Goal: Task Accomplishment & Management: Use online tool/utility

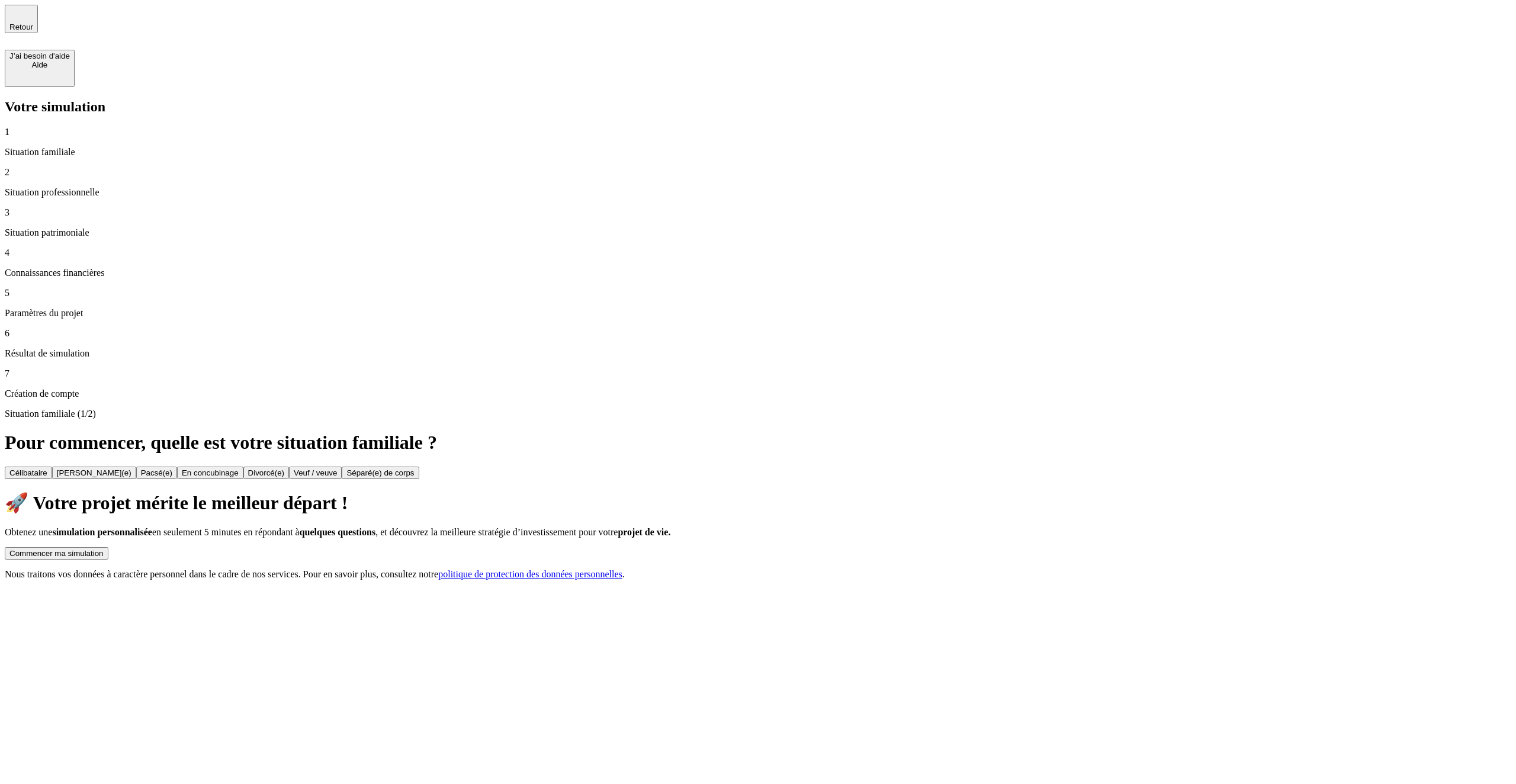
click at [104, 549] on div "Commencer ma simulation" at bounding box center [57, 553] width 94 height 9
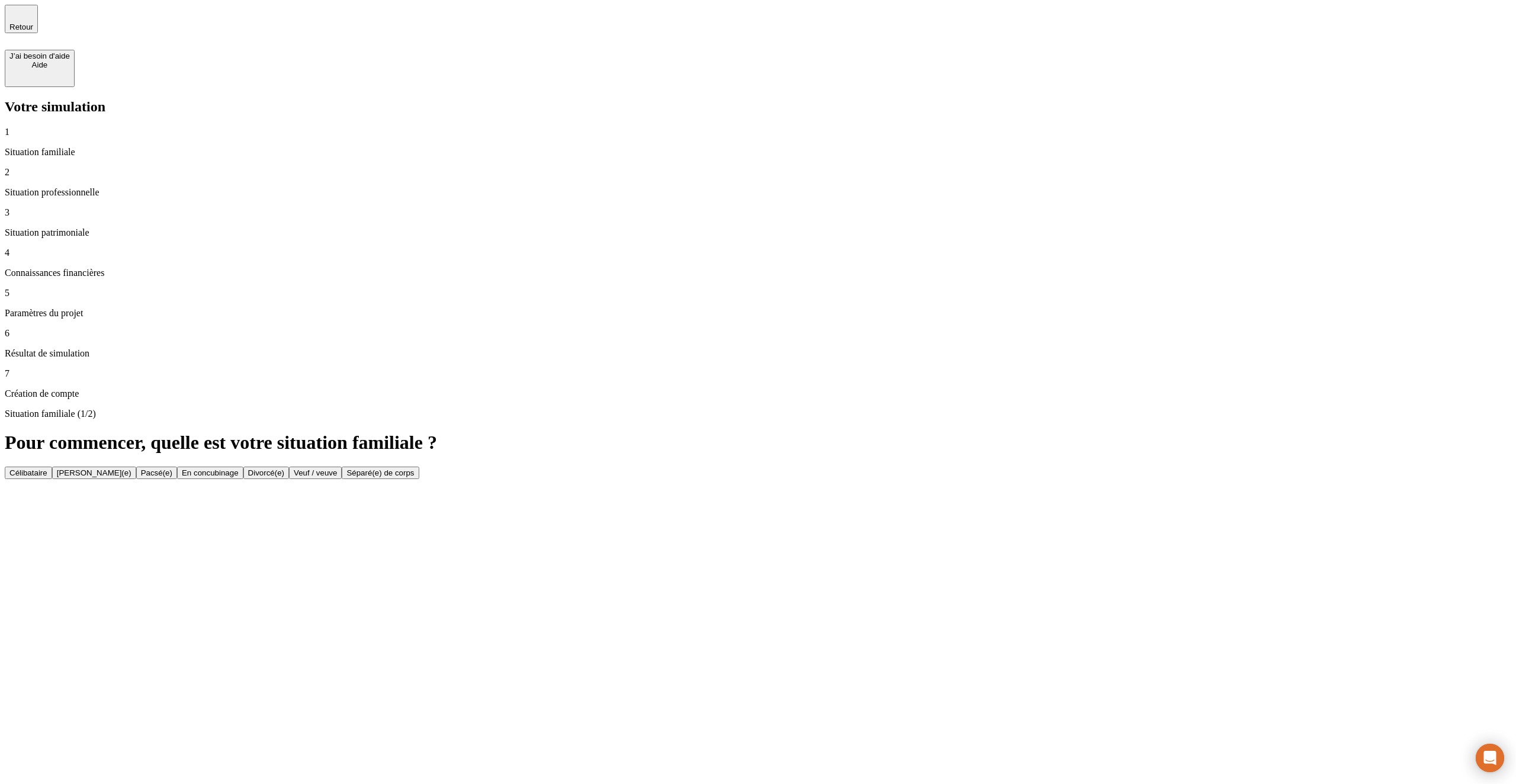
click at [52, 467] on button "Célibataire" at bounding box center [28, 473] width 47 height 13
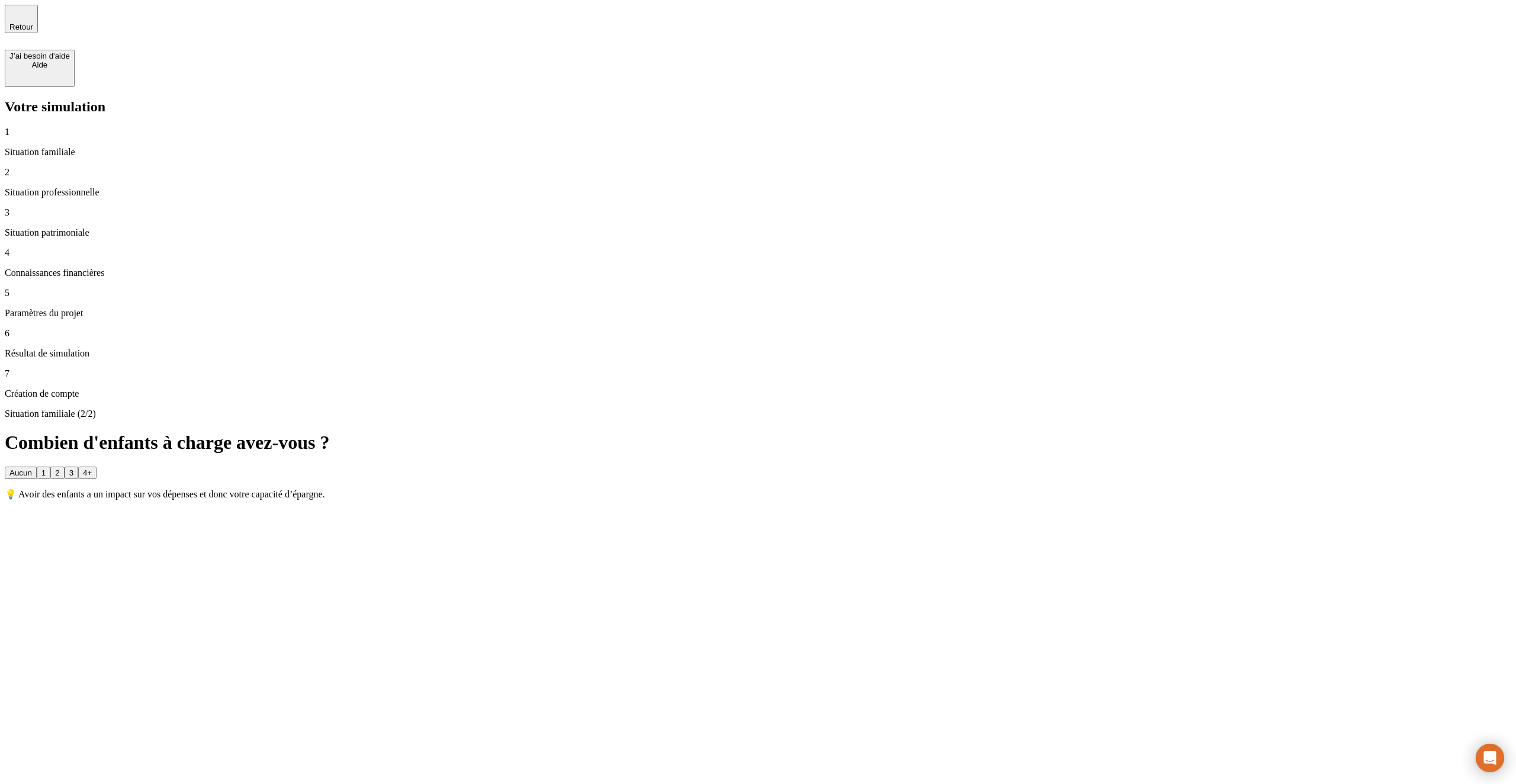
click at [50, 467] on button "1" at bounding box center [43, 473] width 14 height 13
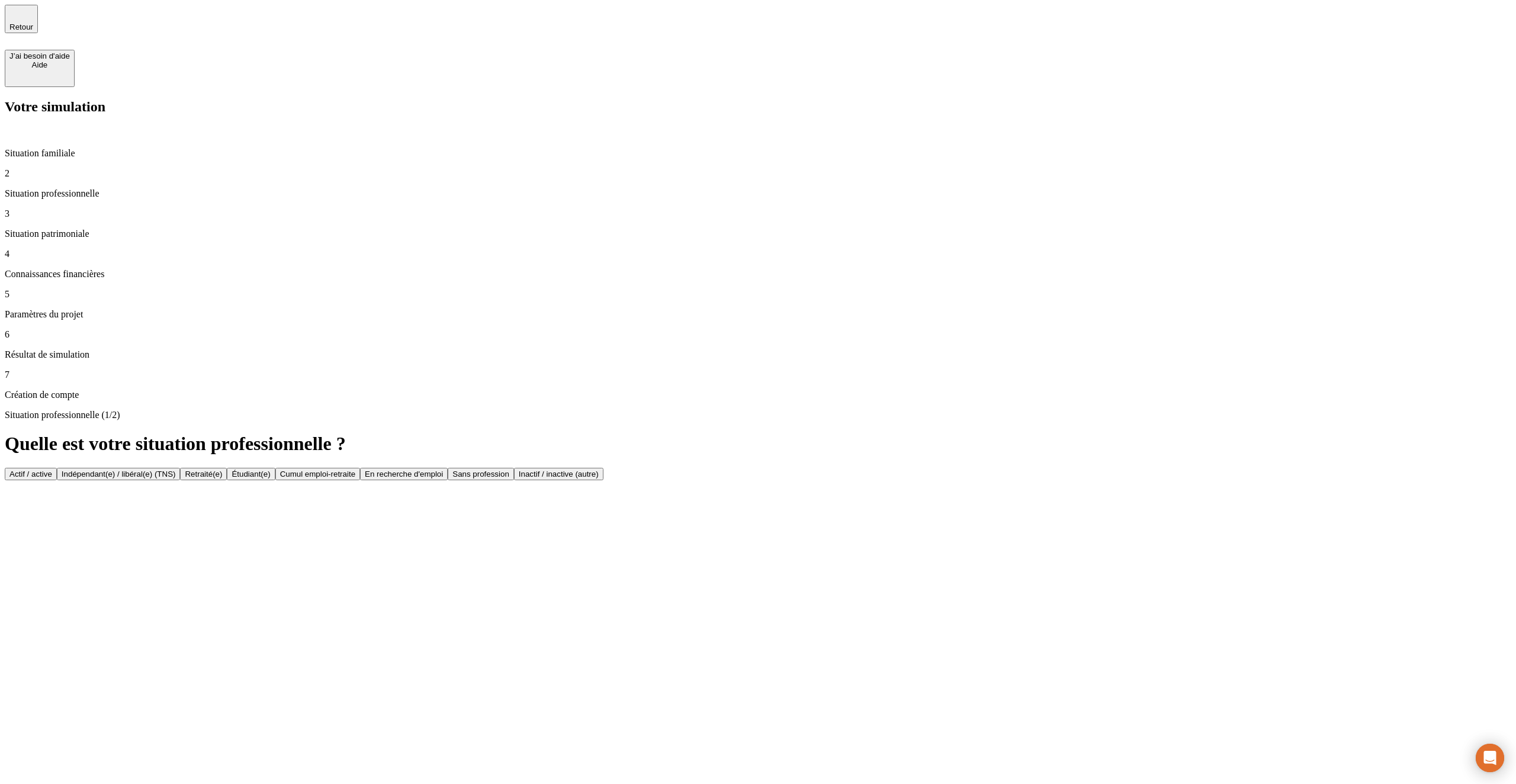
click at [57, 468] on button "Actif / active" at bounding box center [31, 474] width 52 height 13
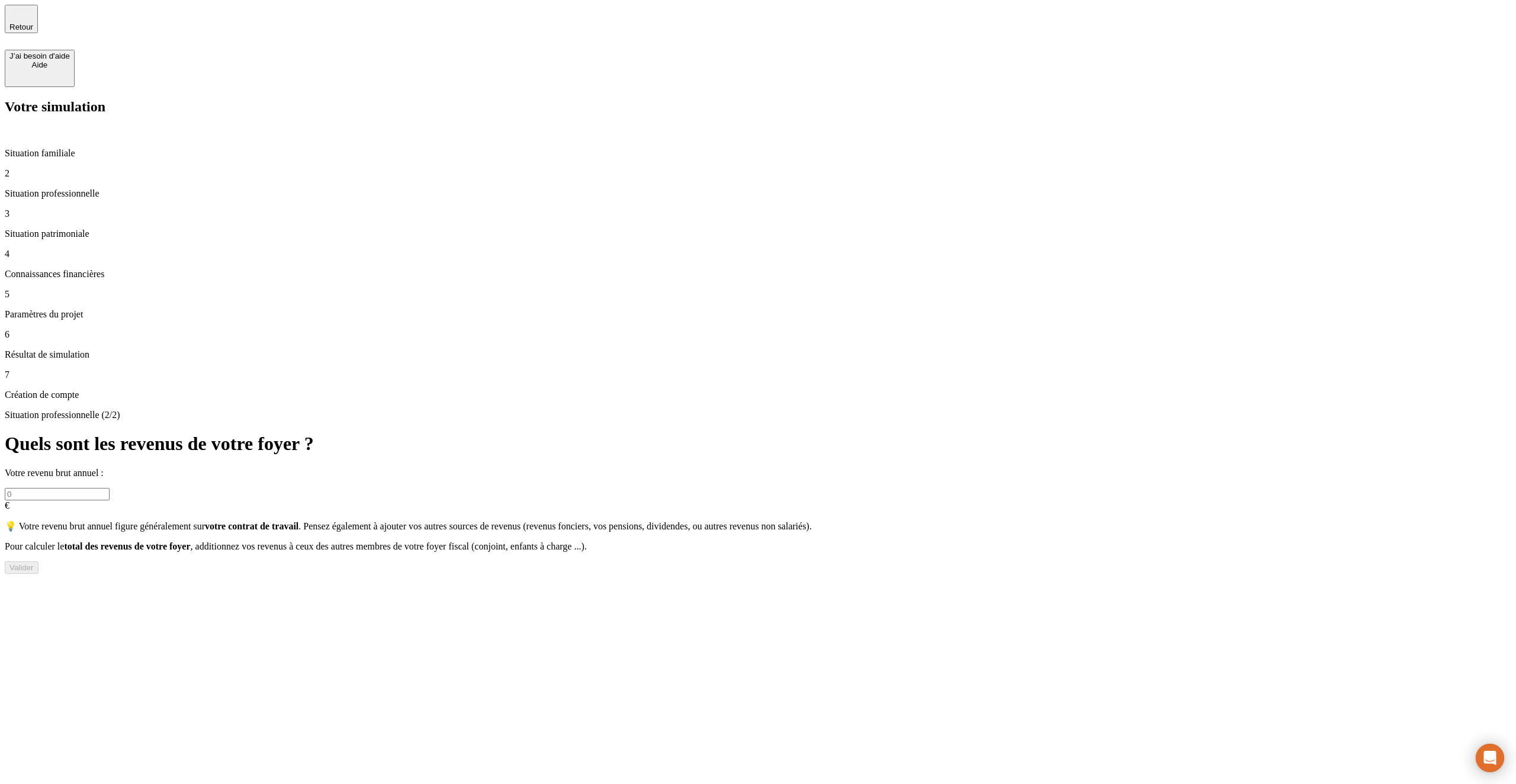
click at [109, 488] on input "text" at bounding box center [57, 494] width 105 height 13
type input "42 422"
click at [38, 562] on button "Valider" at bounding box center [22, 568] width 34 height 13
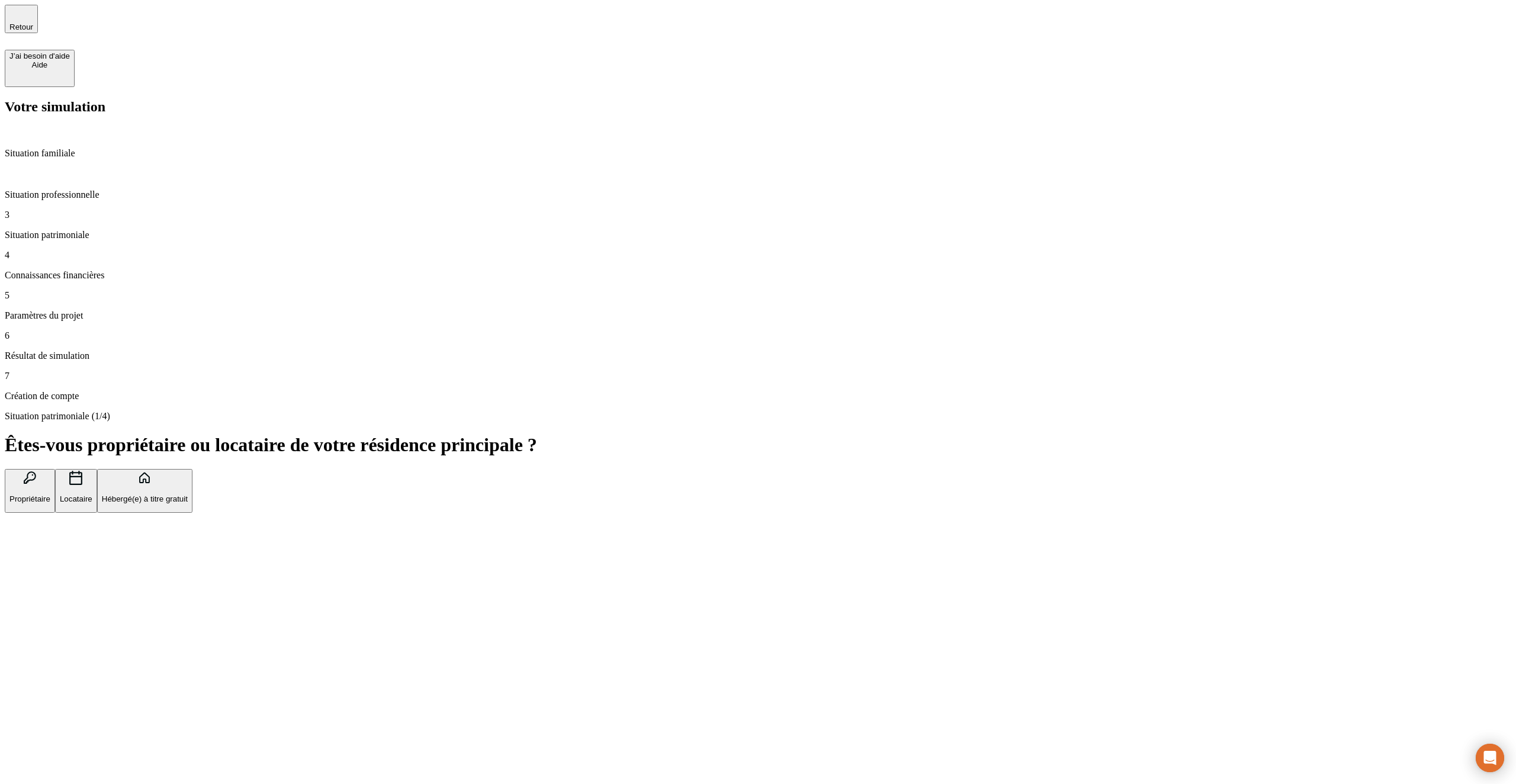
click at [55, 469] on button "Propriétaire" at bounding box center [30, 491] width 50 height 45
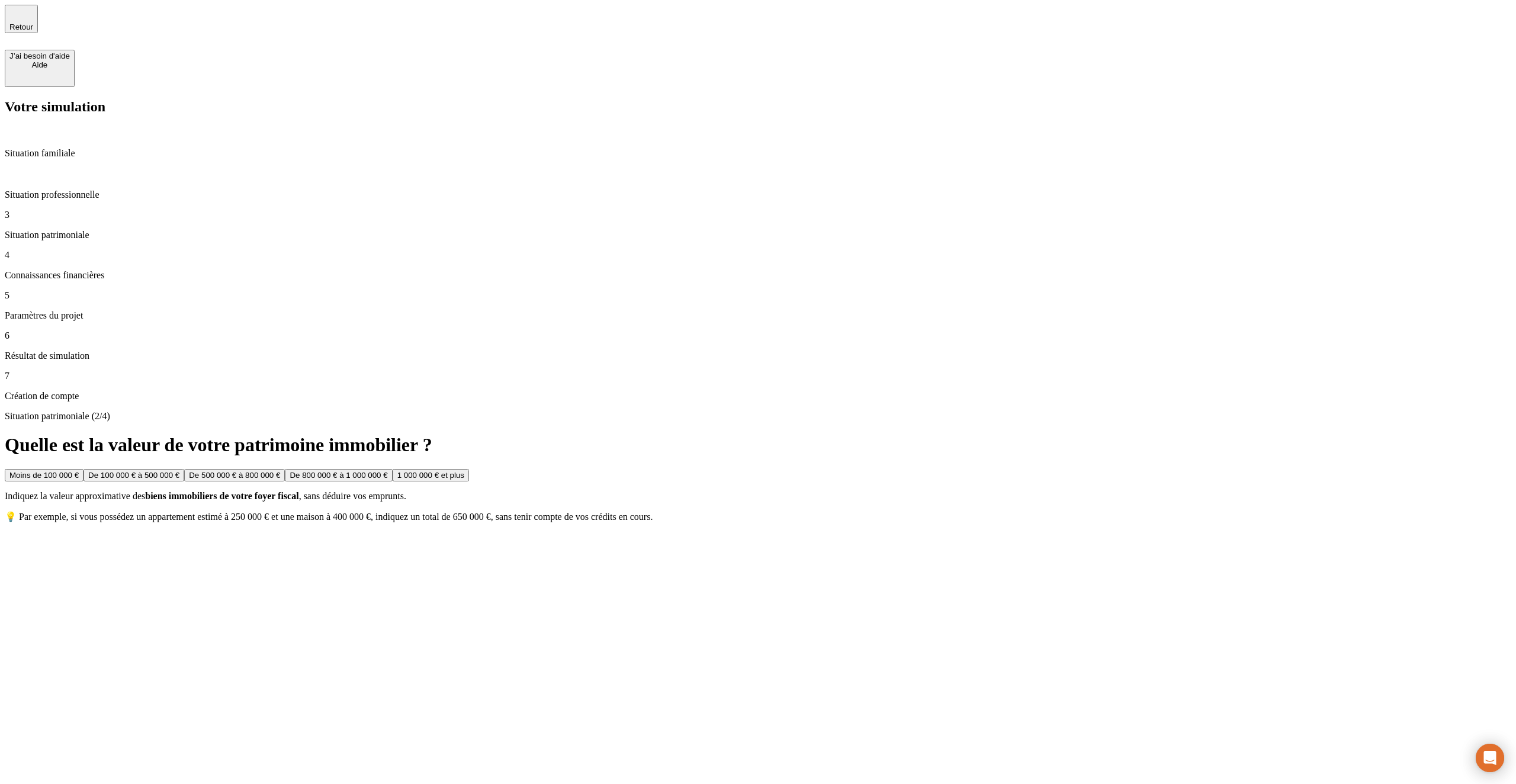
click at [944, 469] on div "Moins de 100 000 € De 100 000 € à 500 000 € De 500 000 € à 800 000 € De 800 000…" at bounding box center [758, 476] width 1507 height 13
click at [184, 469] on button "De 100 000 € à 500 000 €" at bounding box center [134, 476] width 101 height 13
click at [79, 469] on button "Moins de 50 000 €" at bounding box center [42, 476] width 75 height 13
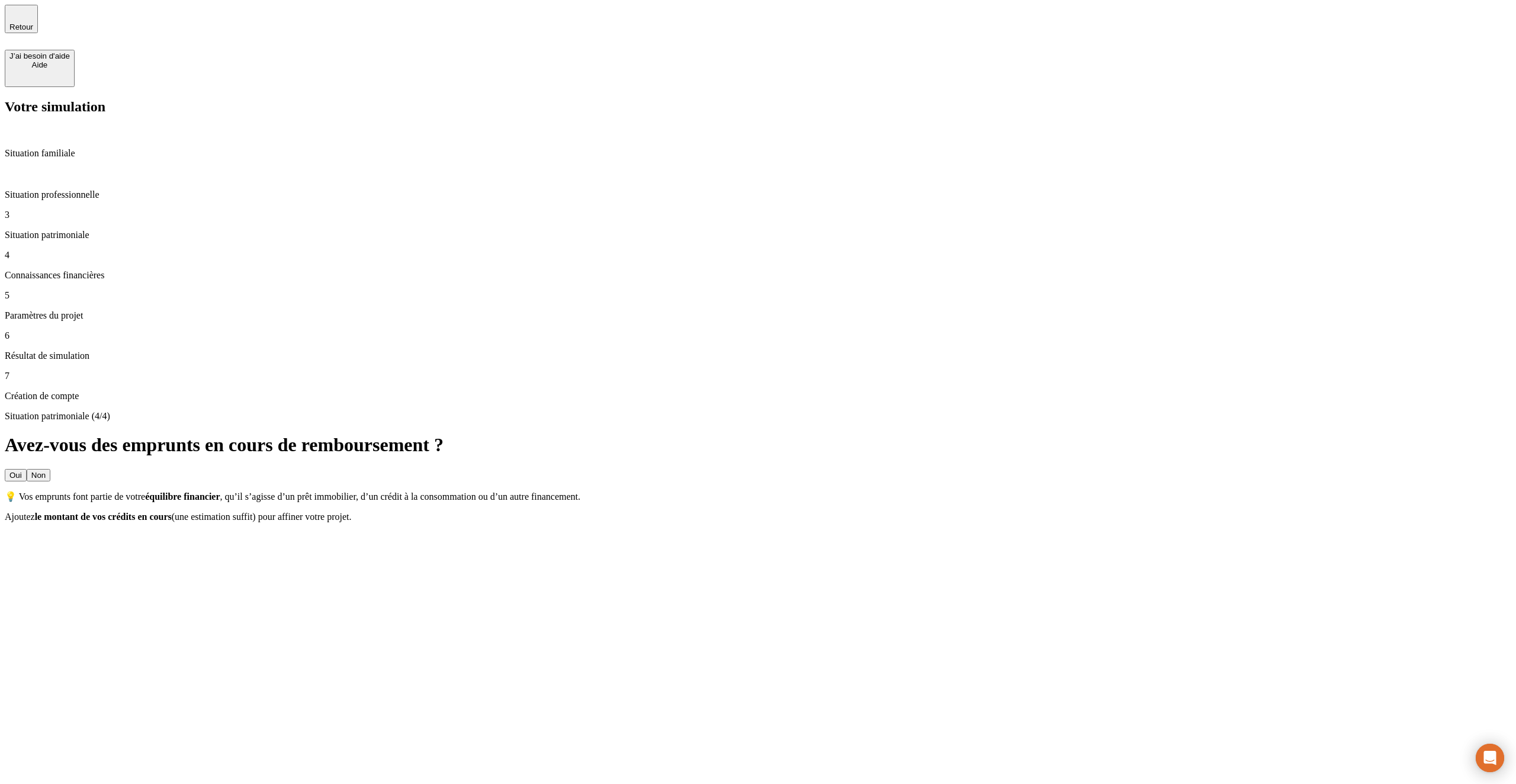
click at [50, 469] on button "Non" at bounding box center [38, 476] width 24 height 13
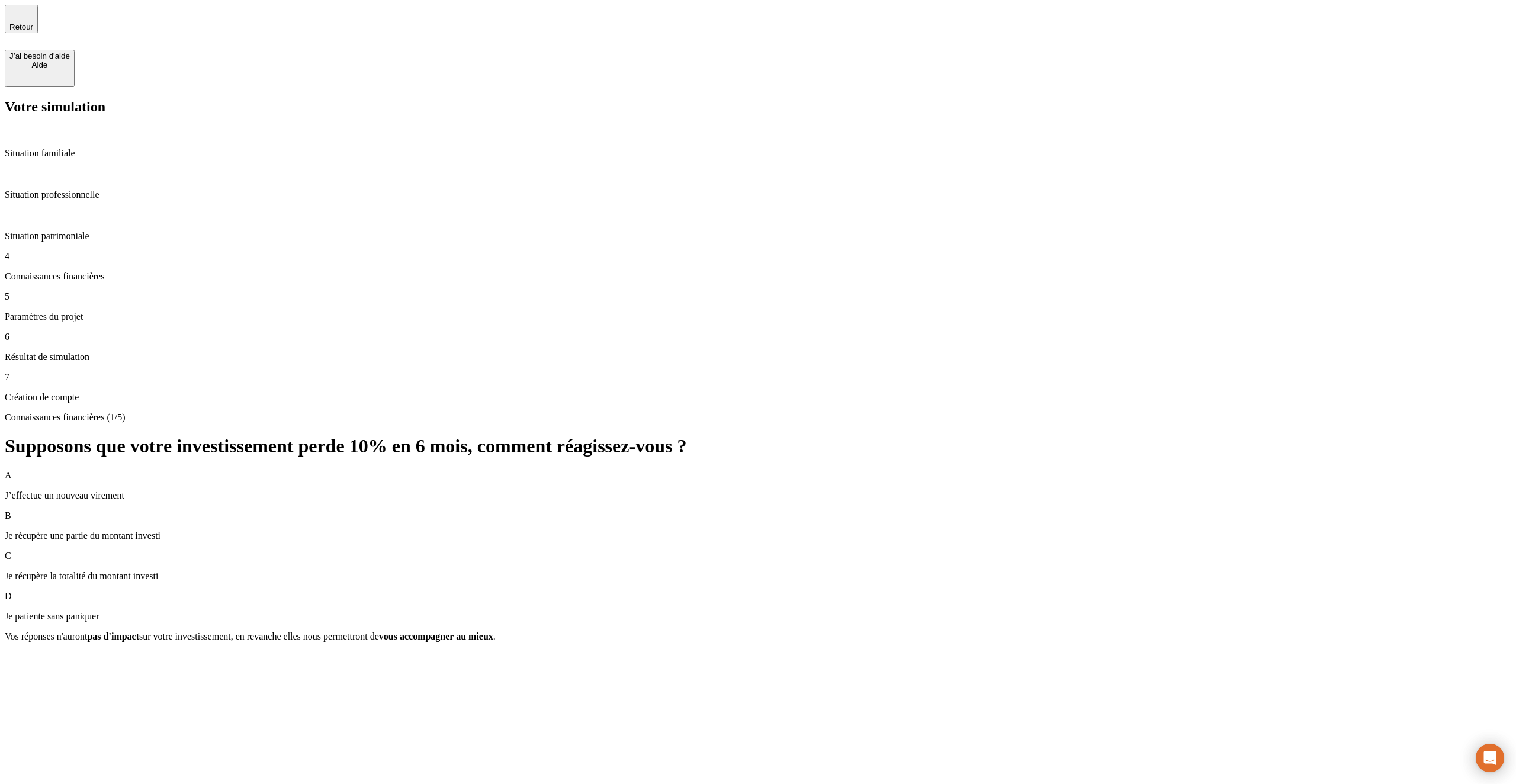
click at [867, 470] on div "A J’effectue un nouveau virement" at bounding box center [758, 485] width 1507 height 31
click at [34, 653] on div "Valider" at bounding box center [21, 658] width 25 height 9
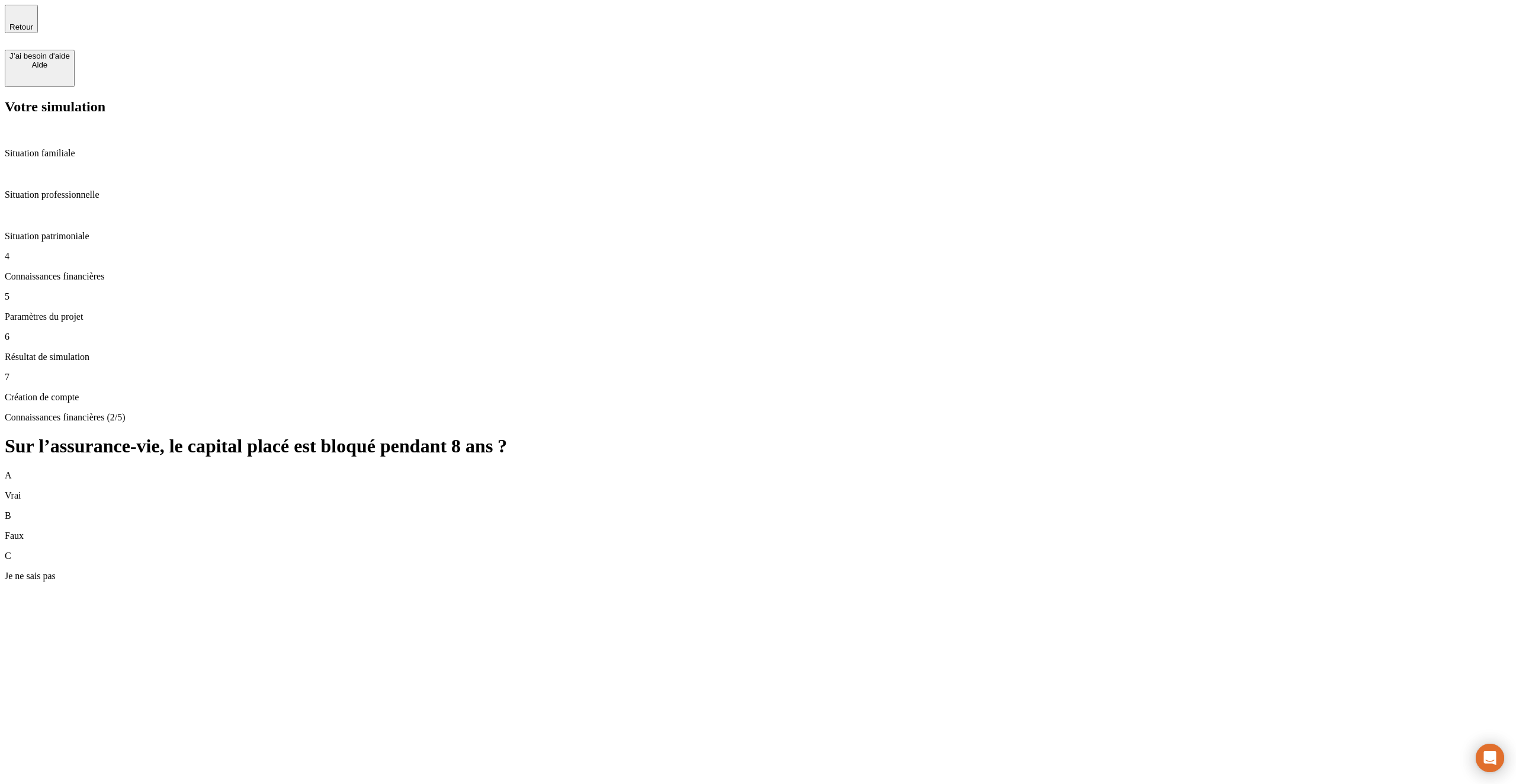
click at [1304, 510] on div "B Faux" at bounding box center [758, 525] width 1507 height 31
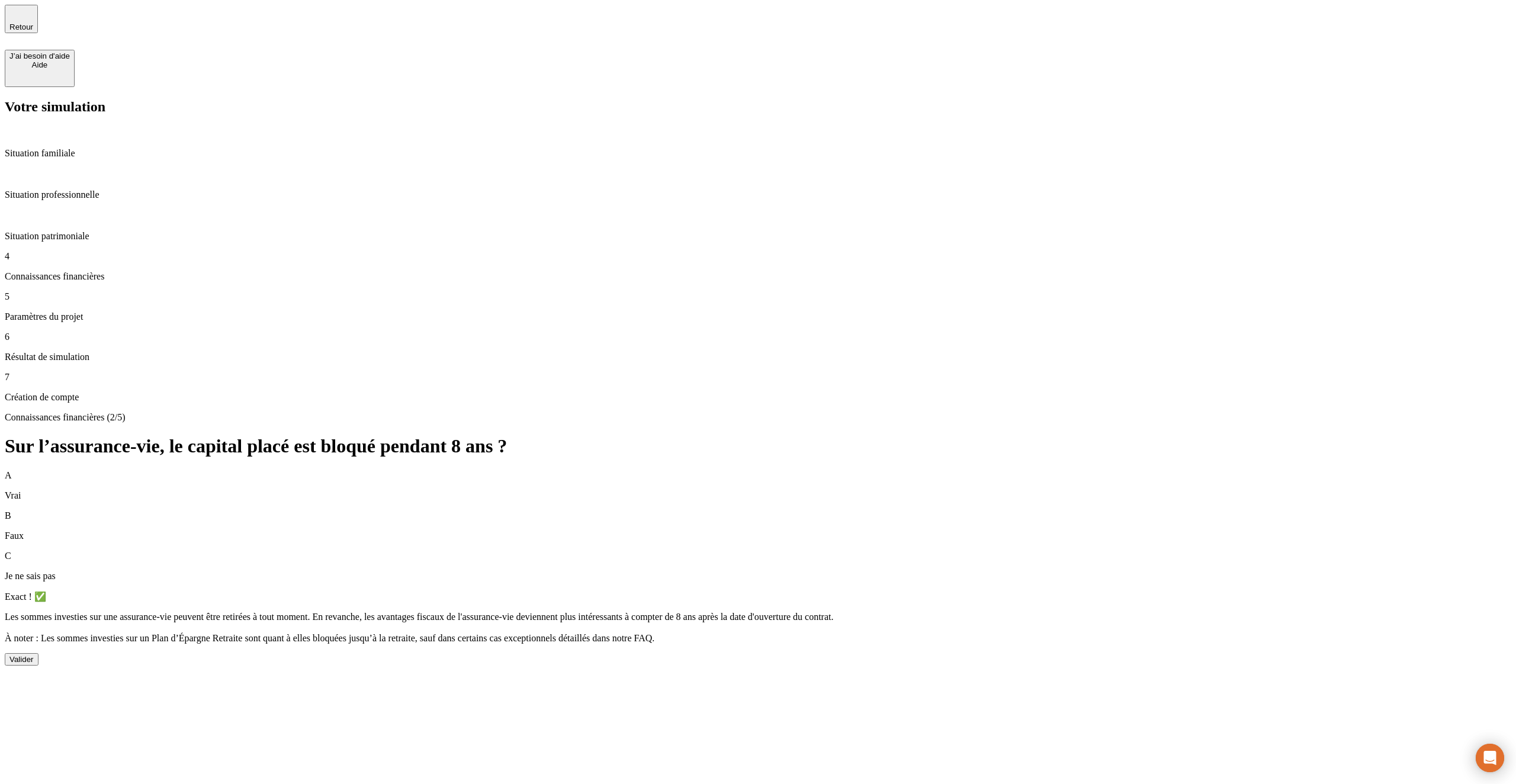
click at [38, 653] on button "Valider" at bounding box center [22, 660] width 34 height 13
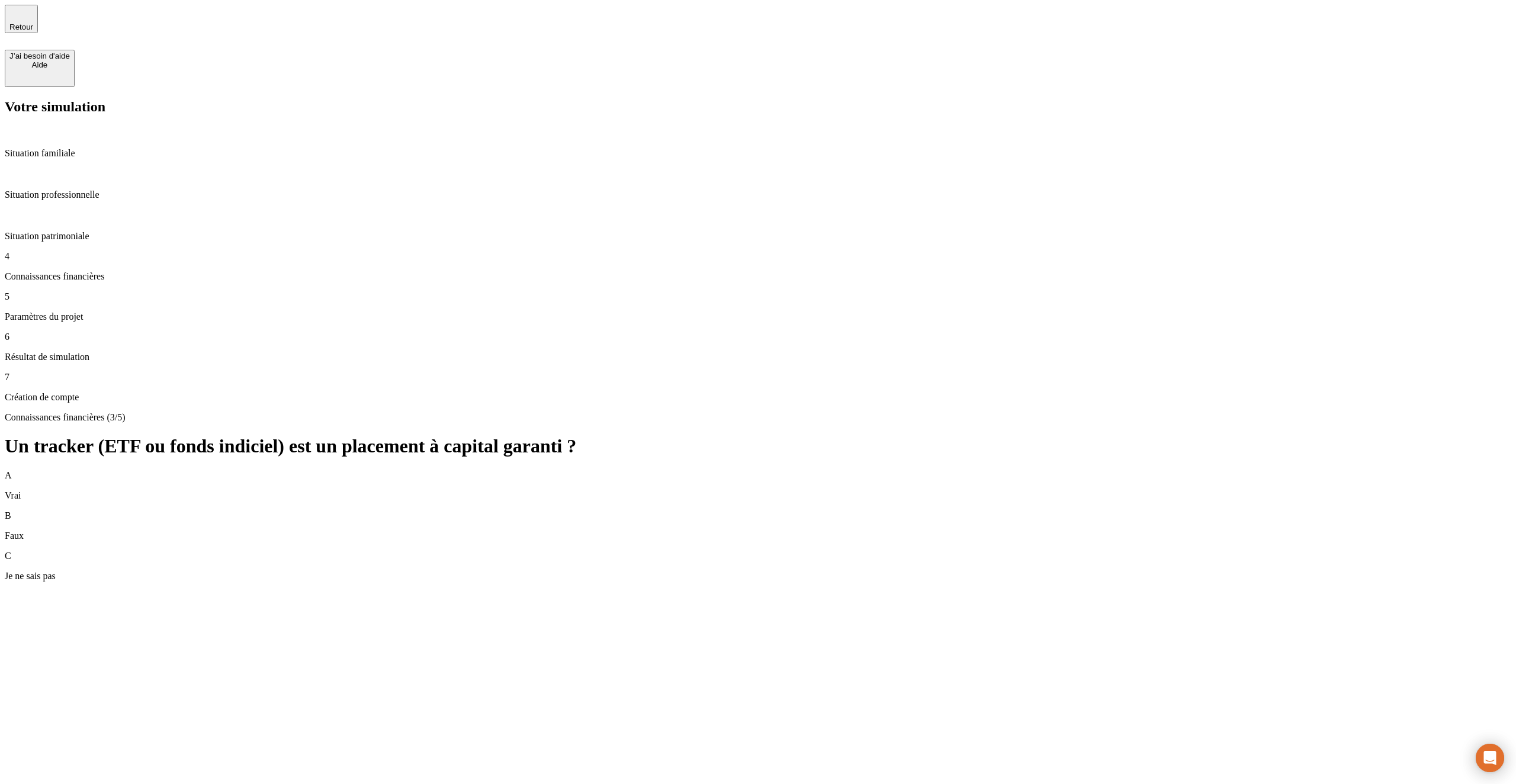
click at [1358, 470] on div "A Vrai B Faux C Je ne sais pas" at bounding box center [758, 525] width 1507 height 111
click at [1356, 551] on div "C Je ne sais pas" at bounding box center [758, 566] width 1507 height 31
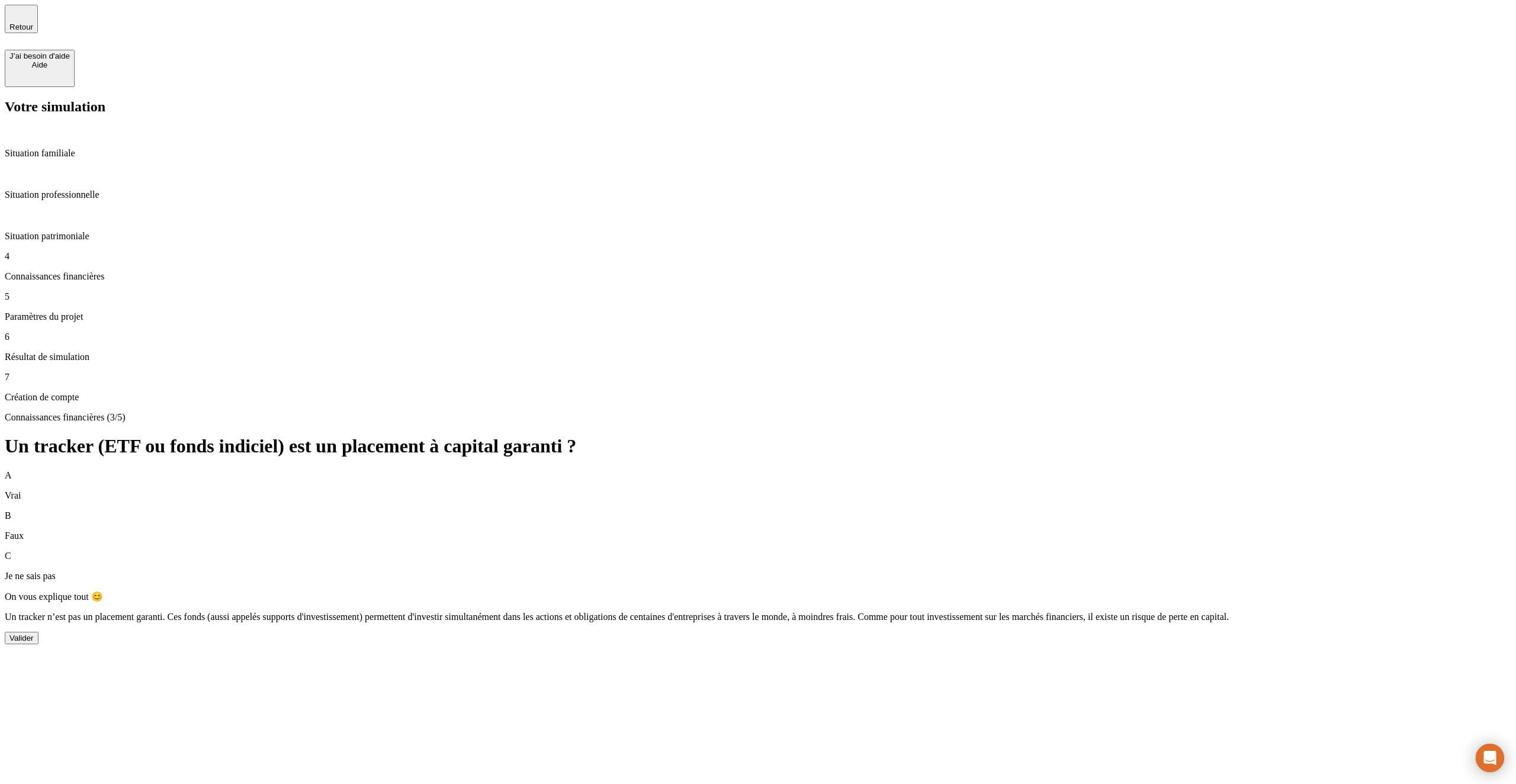
click at [38, 632] on button "Valider" at bounding box center [22, 638] width 34 height 13
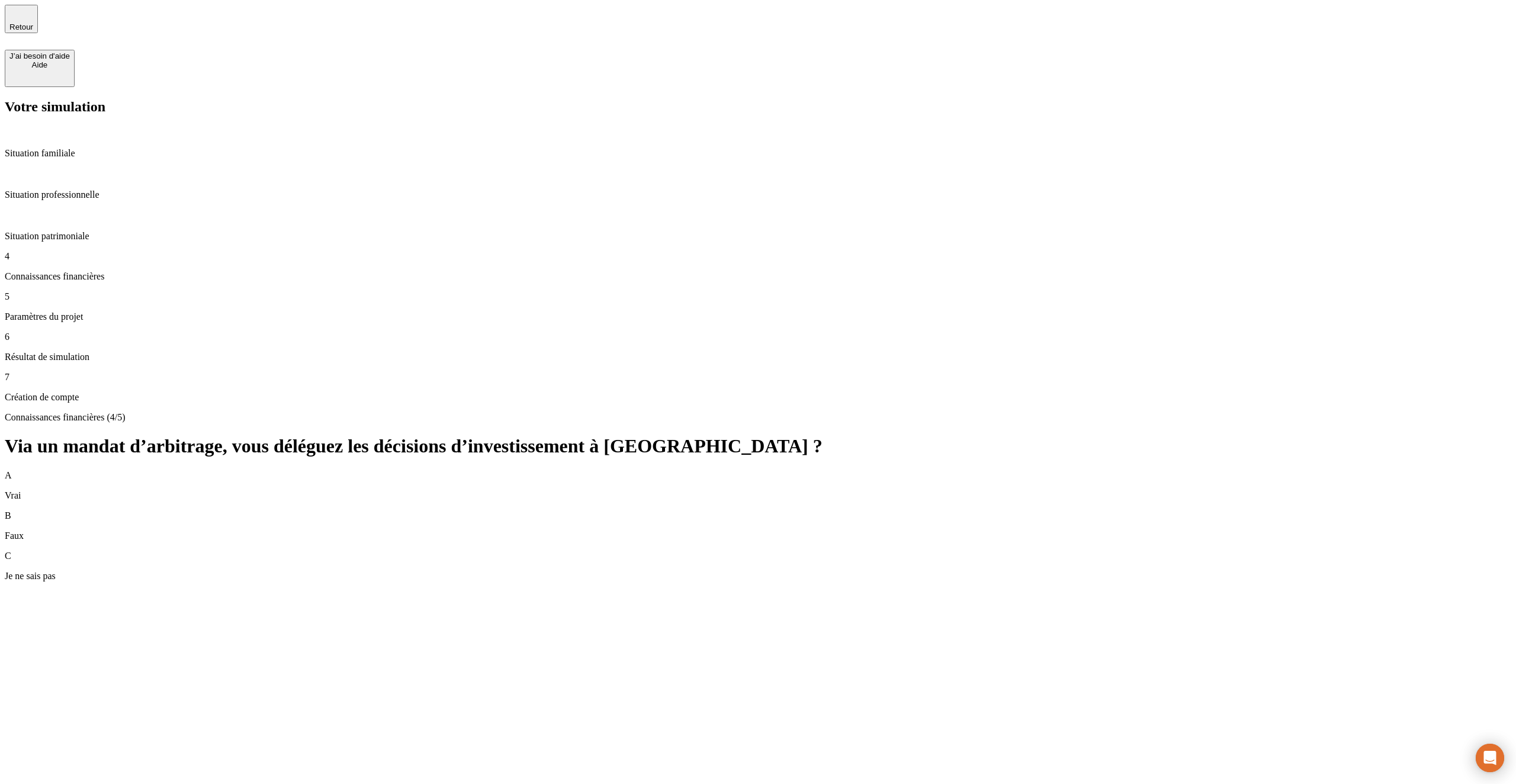
drag, startPoint x: 1368, startPoint y: 188, endPoint x: 1368, endPoint y: 195, distance: 7.0
click at [1368, 510] on div "B Faux" at bounding box center [758, 525] width 1507 height 31
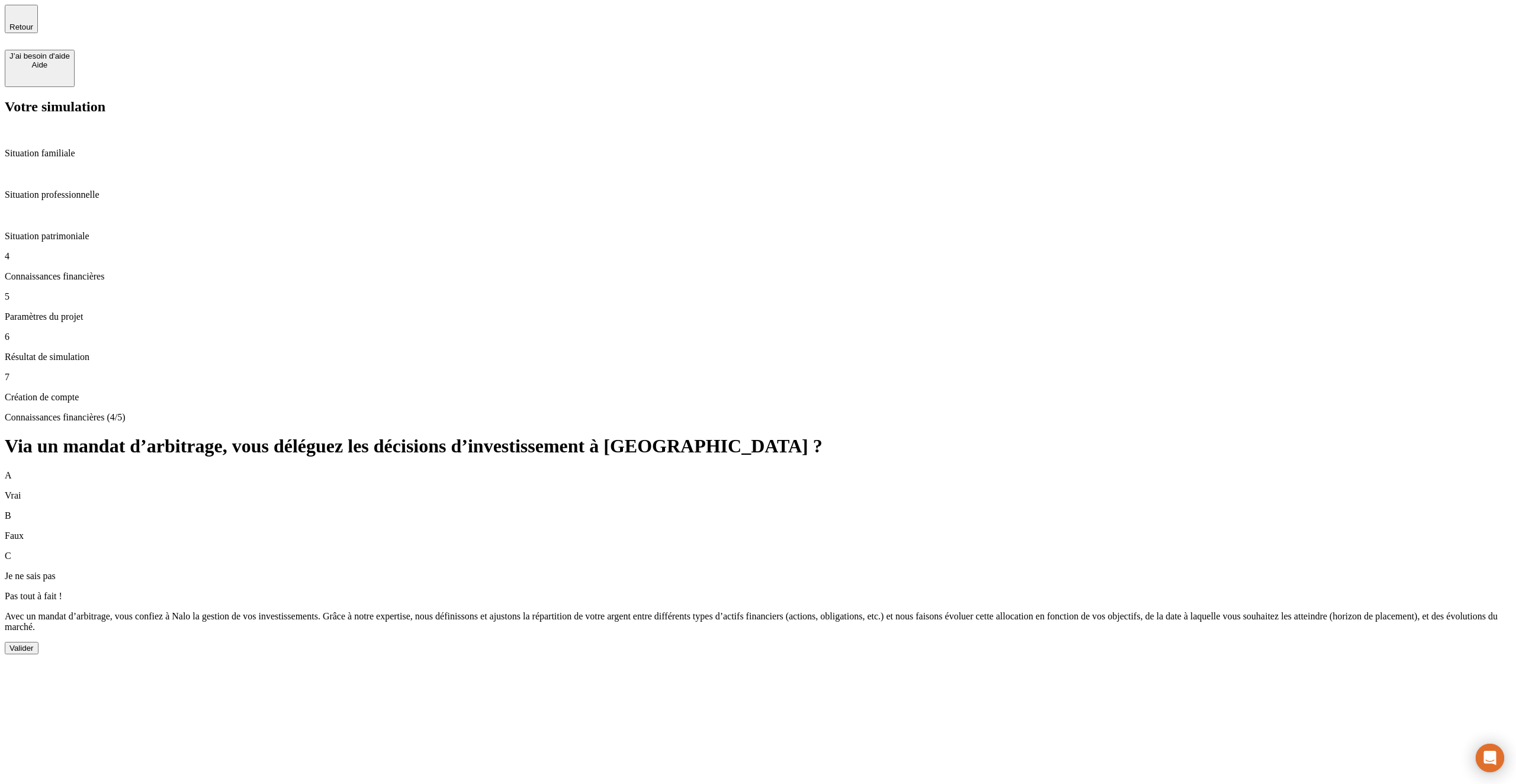
click at [34, 644] on div "Valider" at bounding box center [21, 648] width 25 height 9
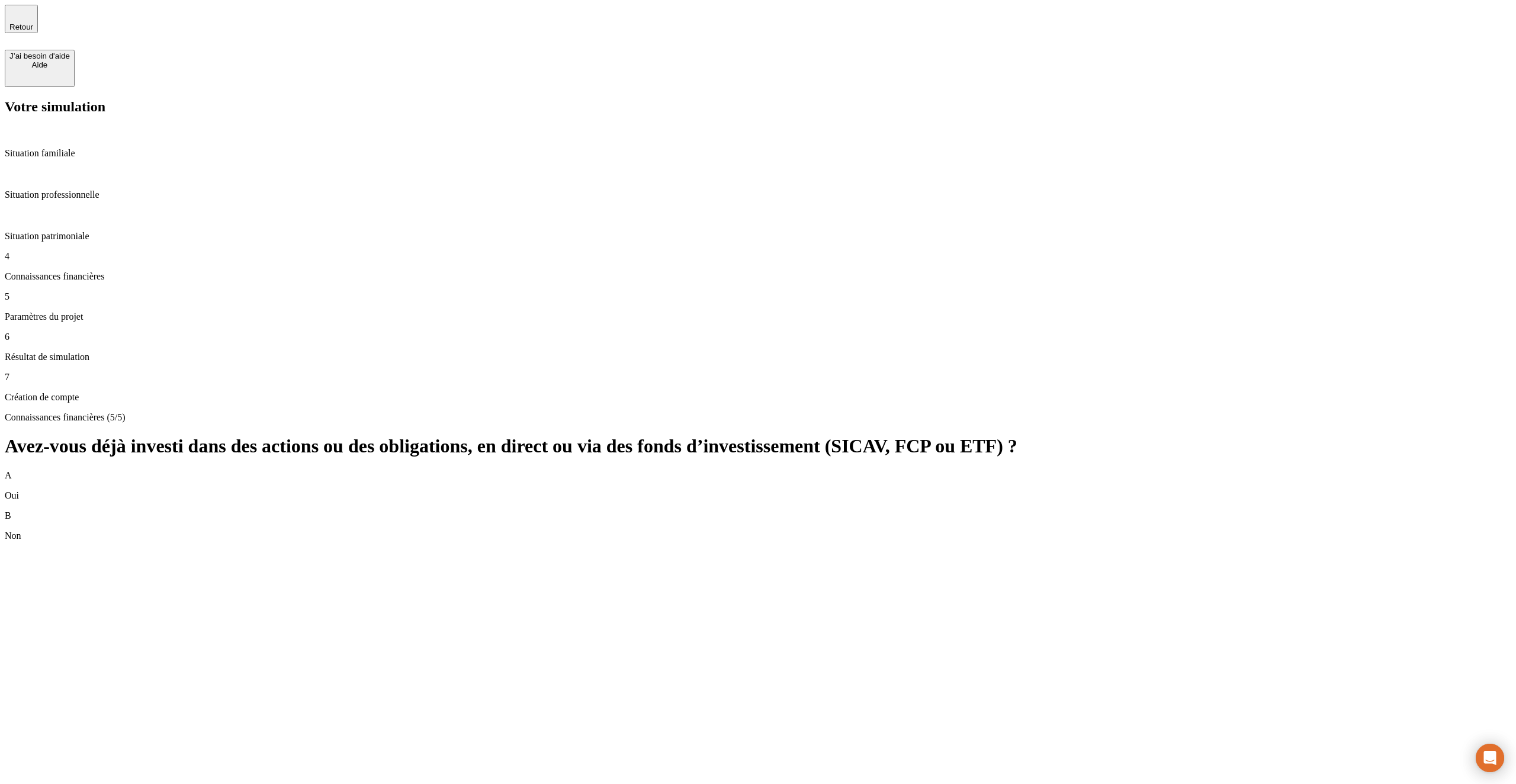
click at [1344, 510] on div "B Non" at bounding box center [758, 525] width 1507 height 31
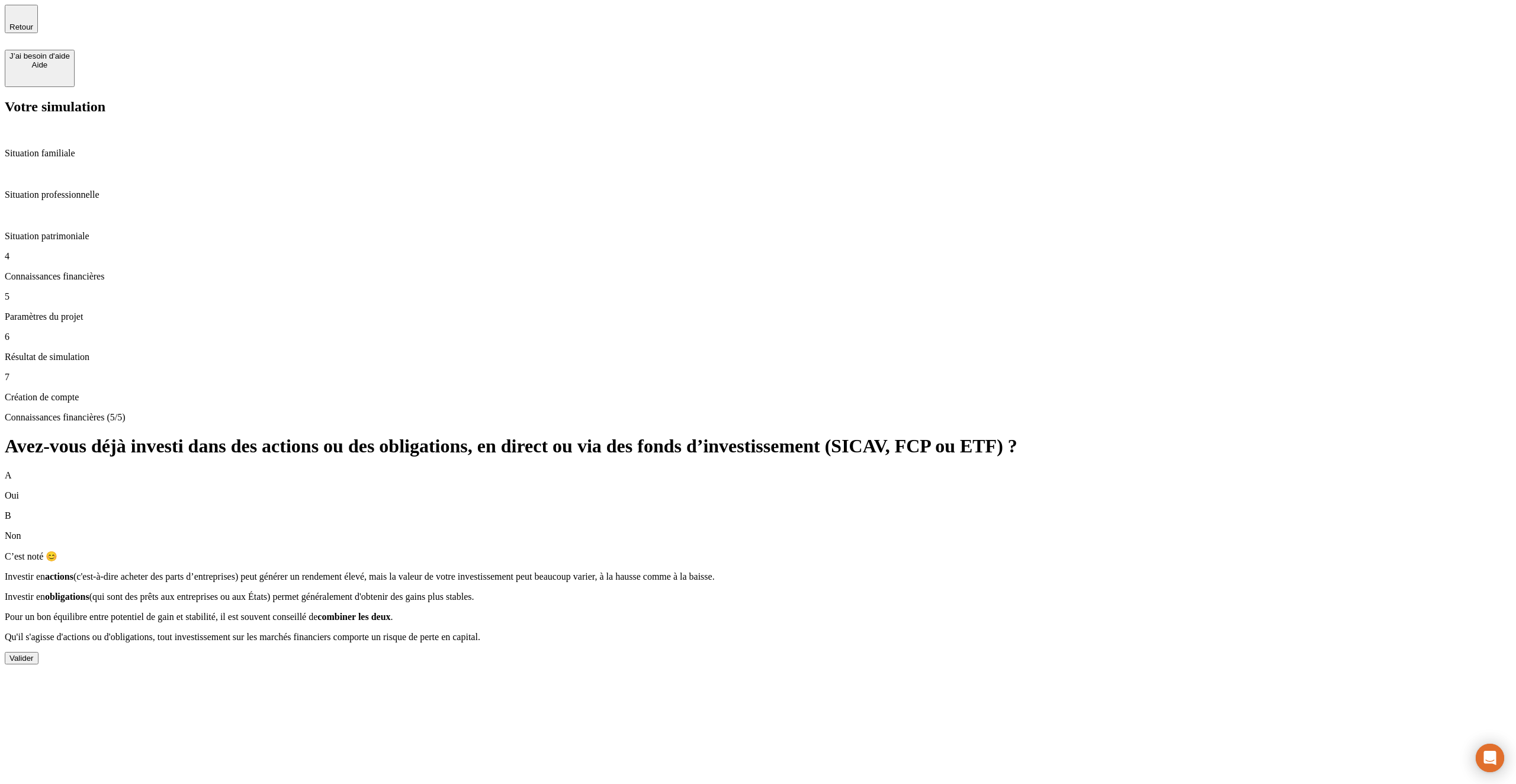
click at [34, 654] on div "Valider" at bounding box center [21, 658] width 25 height 9
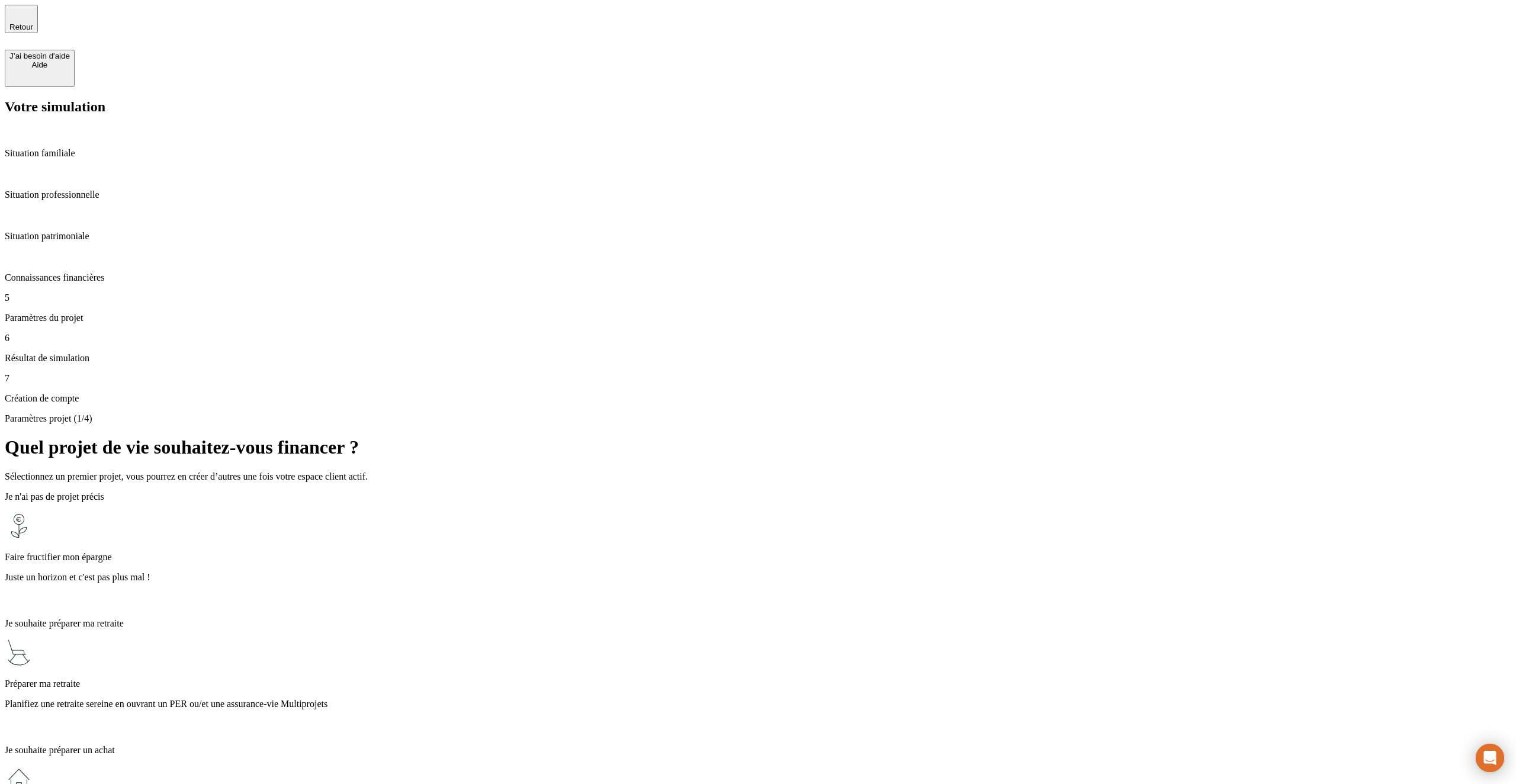
click at [849, 638] on div "Préparer ma retraite Planifiez une retraite sereine en ouvrant un PER ou/et une…" at bounding box center [758, 687] width 1507 height 97
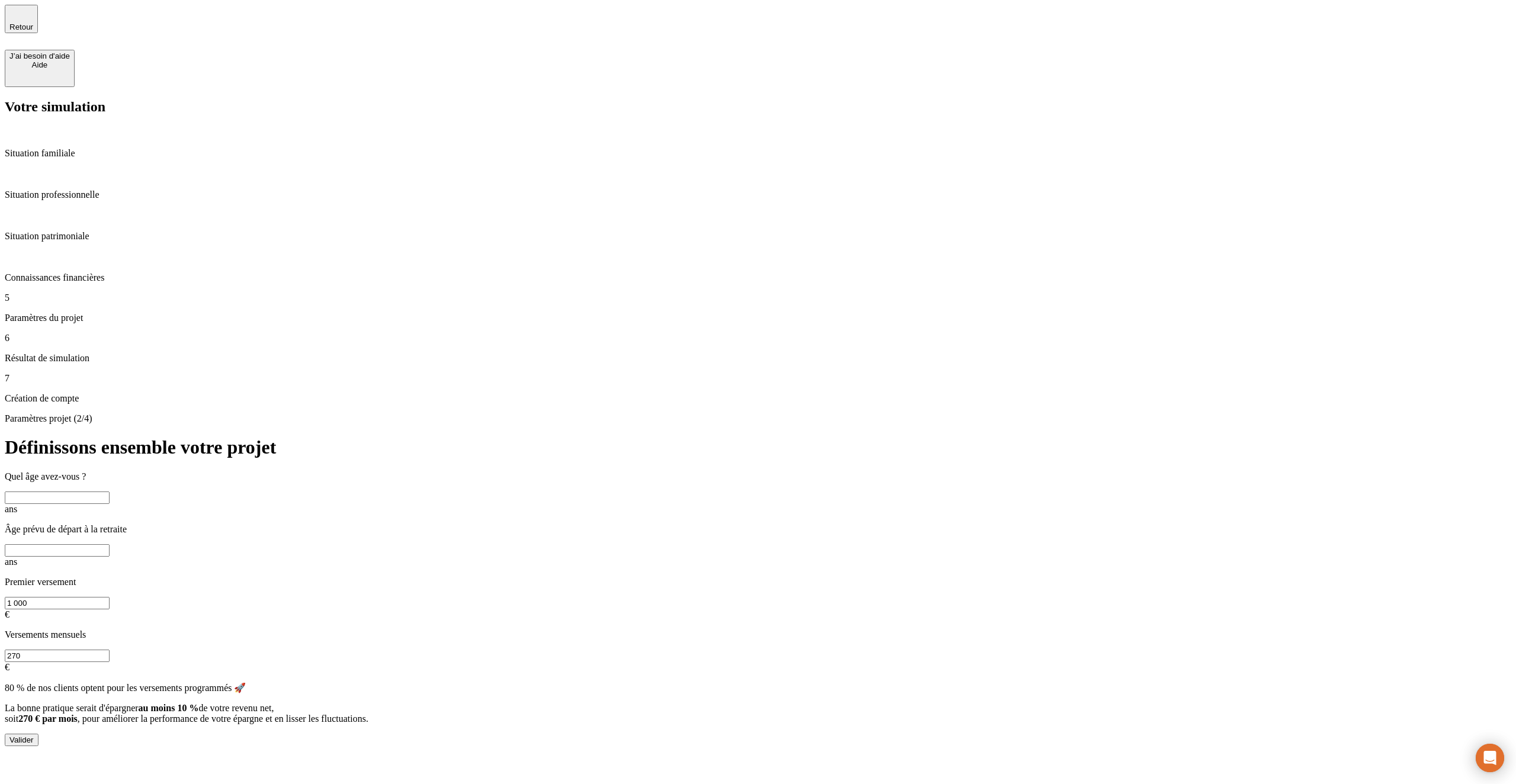
click at [109, 491] on input "text" at bounding box center [57, 498] width 105 height 13
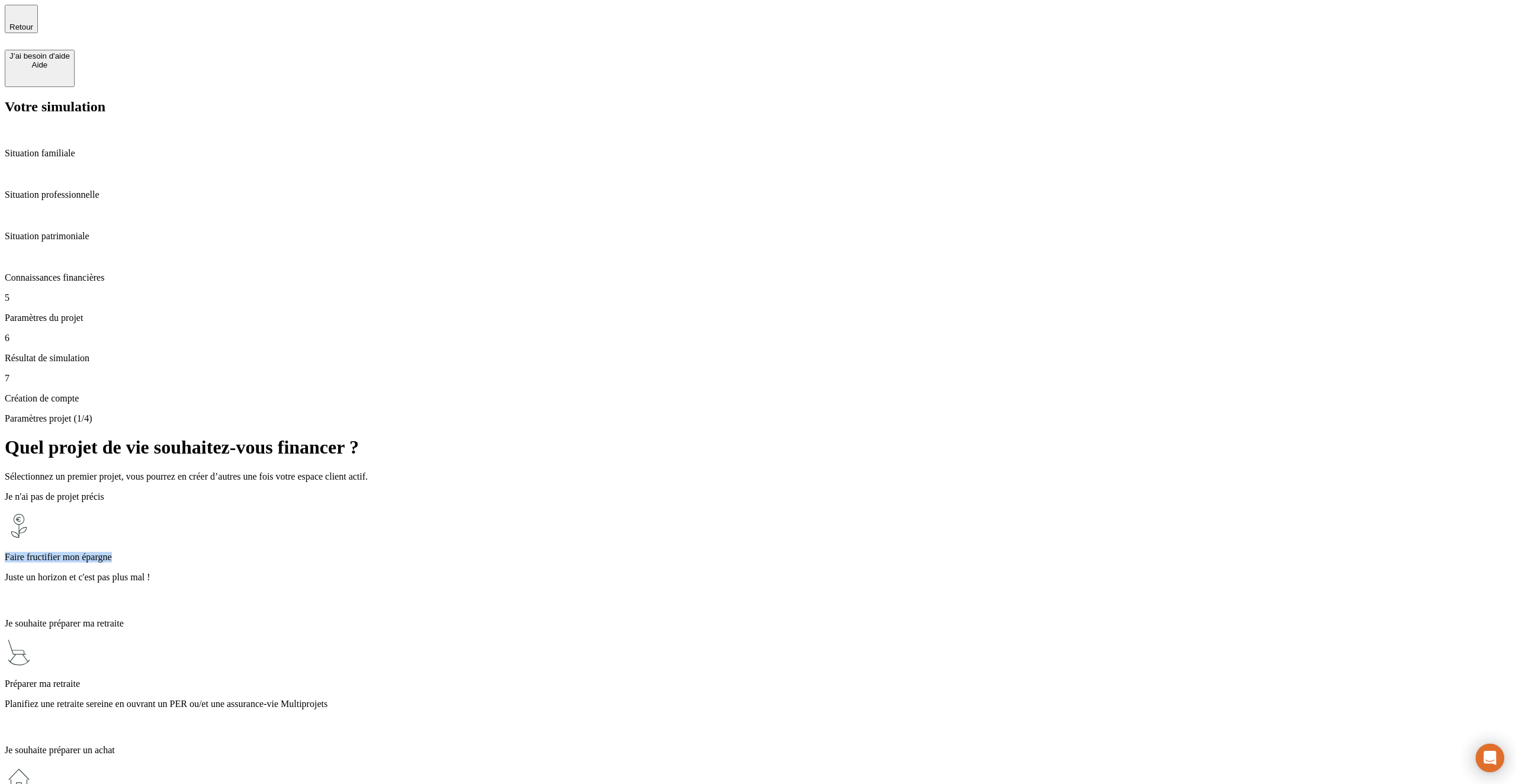
click at [699, 511] on div "Faire fructifier mon épargne Juste un horizon et c'est pas plus mal !" at bounding box center [758, 560] width 1507 height 97
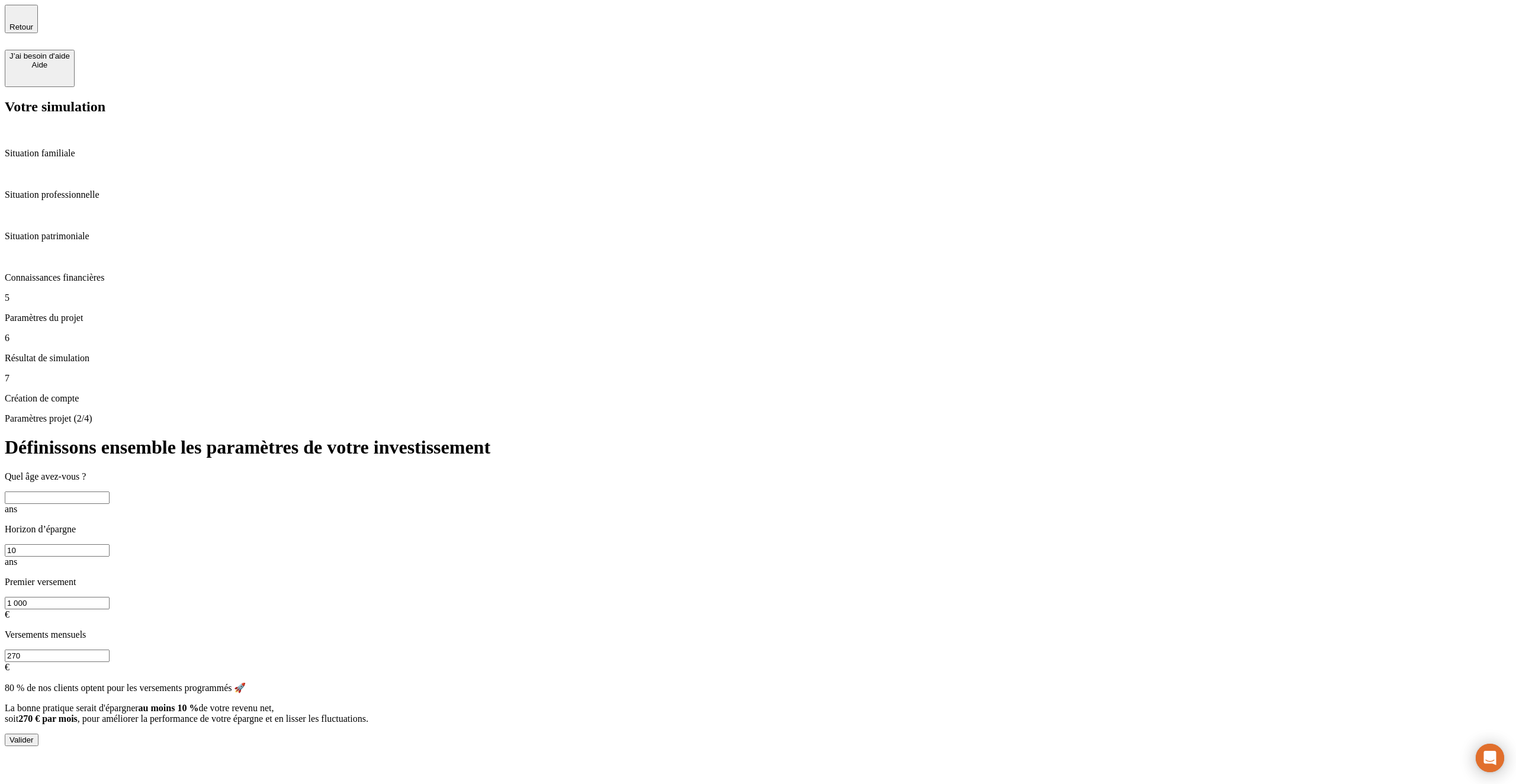
click at [109, 491] on input "text" at bounding box center [57, 498] width 105 height 13
type input "25"
click at [34, 736] on div "Valider" at bounding box center [21, 740] width 25 height 9
click at [109, 597] on input "1 000" at bounding box center [57, 603] width 105 height 13
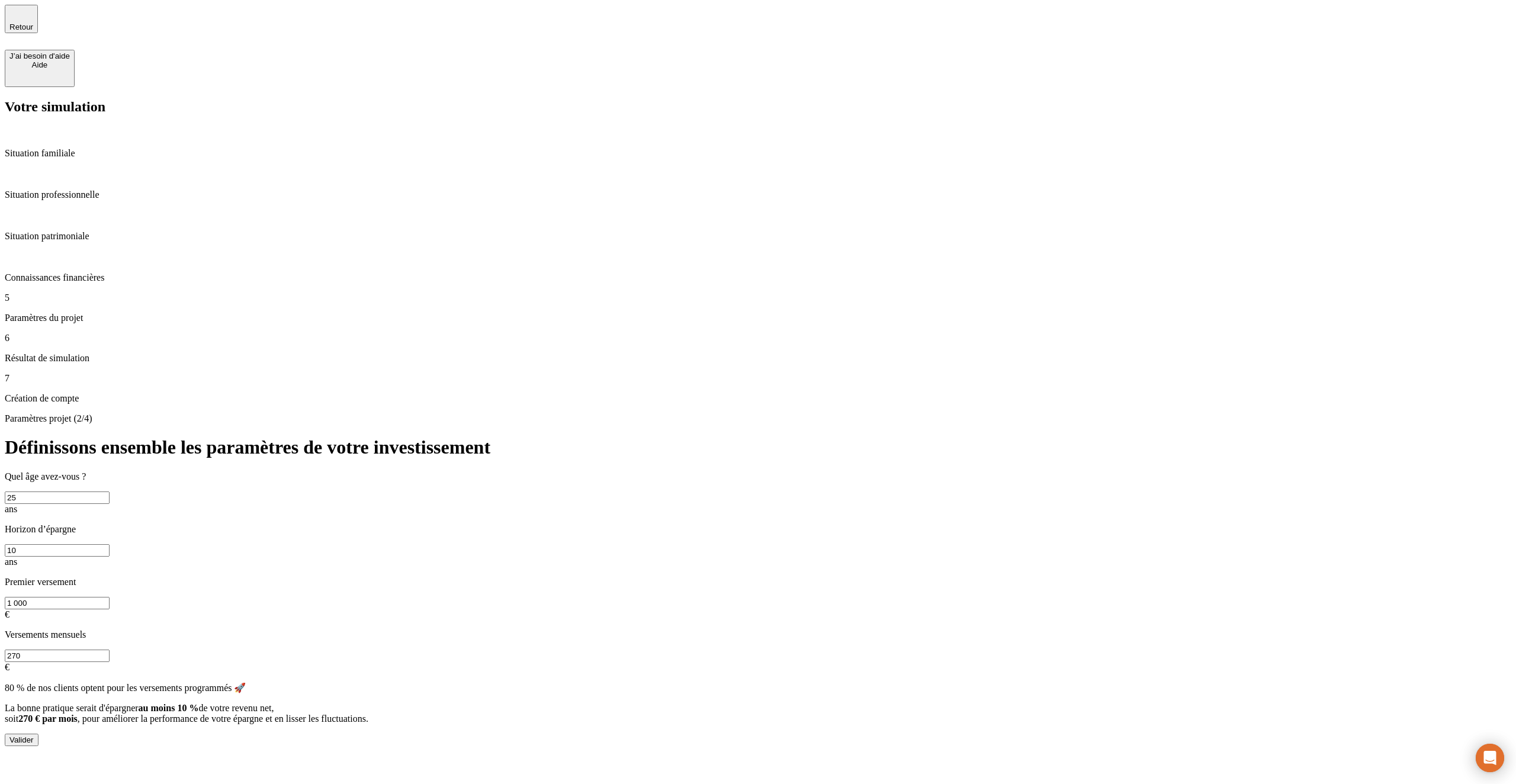
click at [109, 597] on input "1 000" at bounding box center [57, 603] width 105 height 13
type input "500"
click at [38, 734] on button "Valider" at bounding box center [22, 740] width 34 height 13
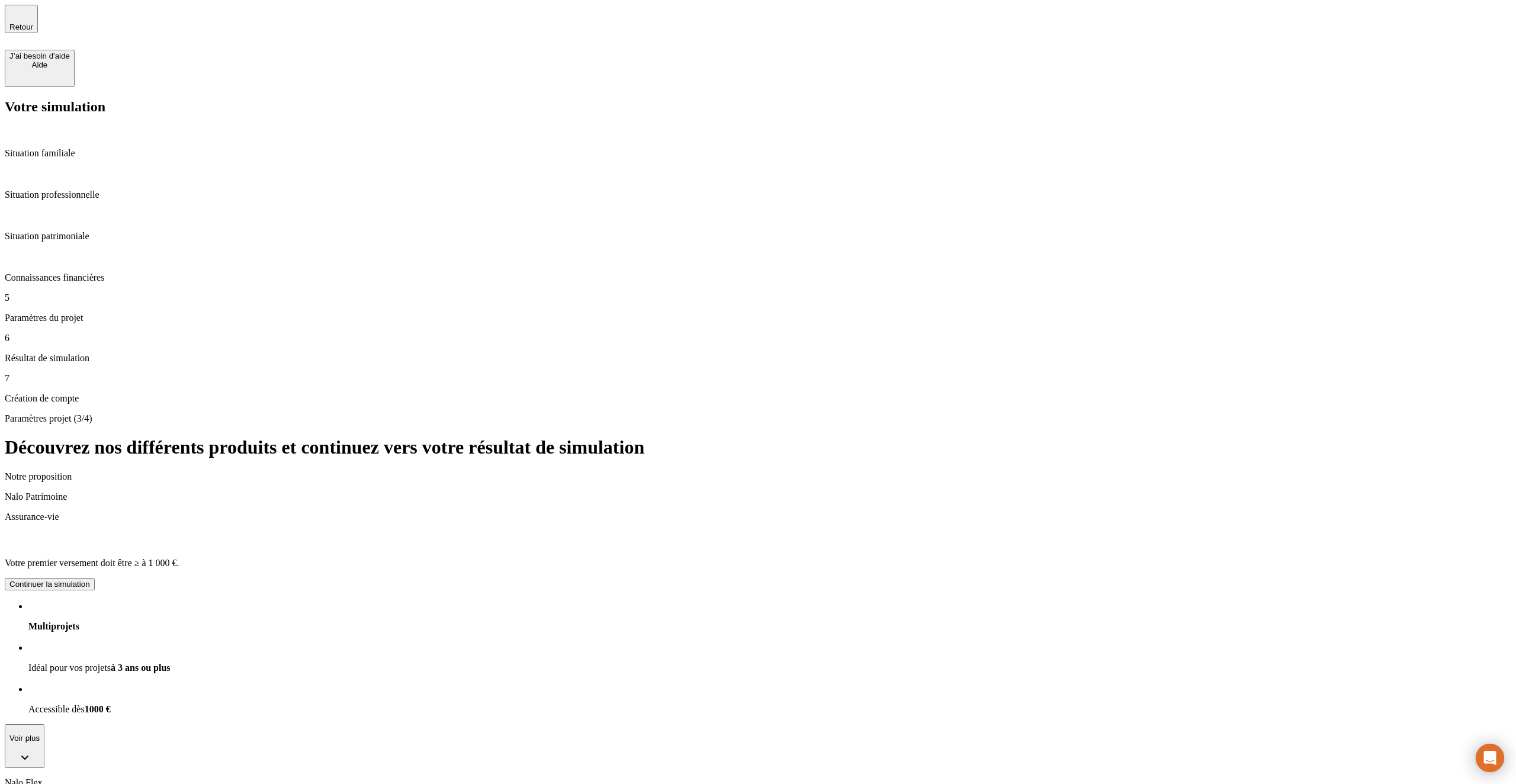
click at [90, 580] on div "Continuer la simulation" at bounding box center [50, 584] width 80 height 9
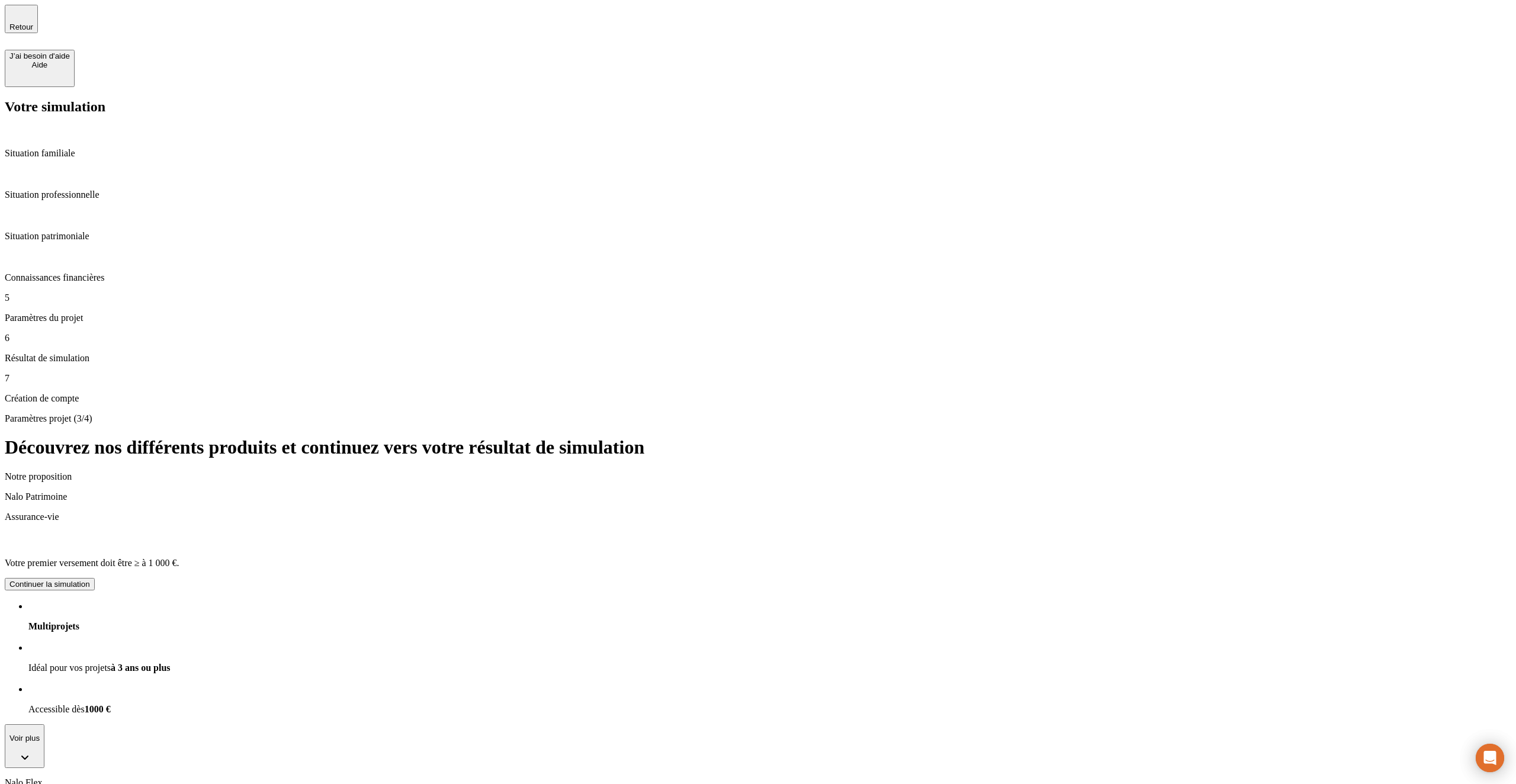
type input "24"
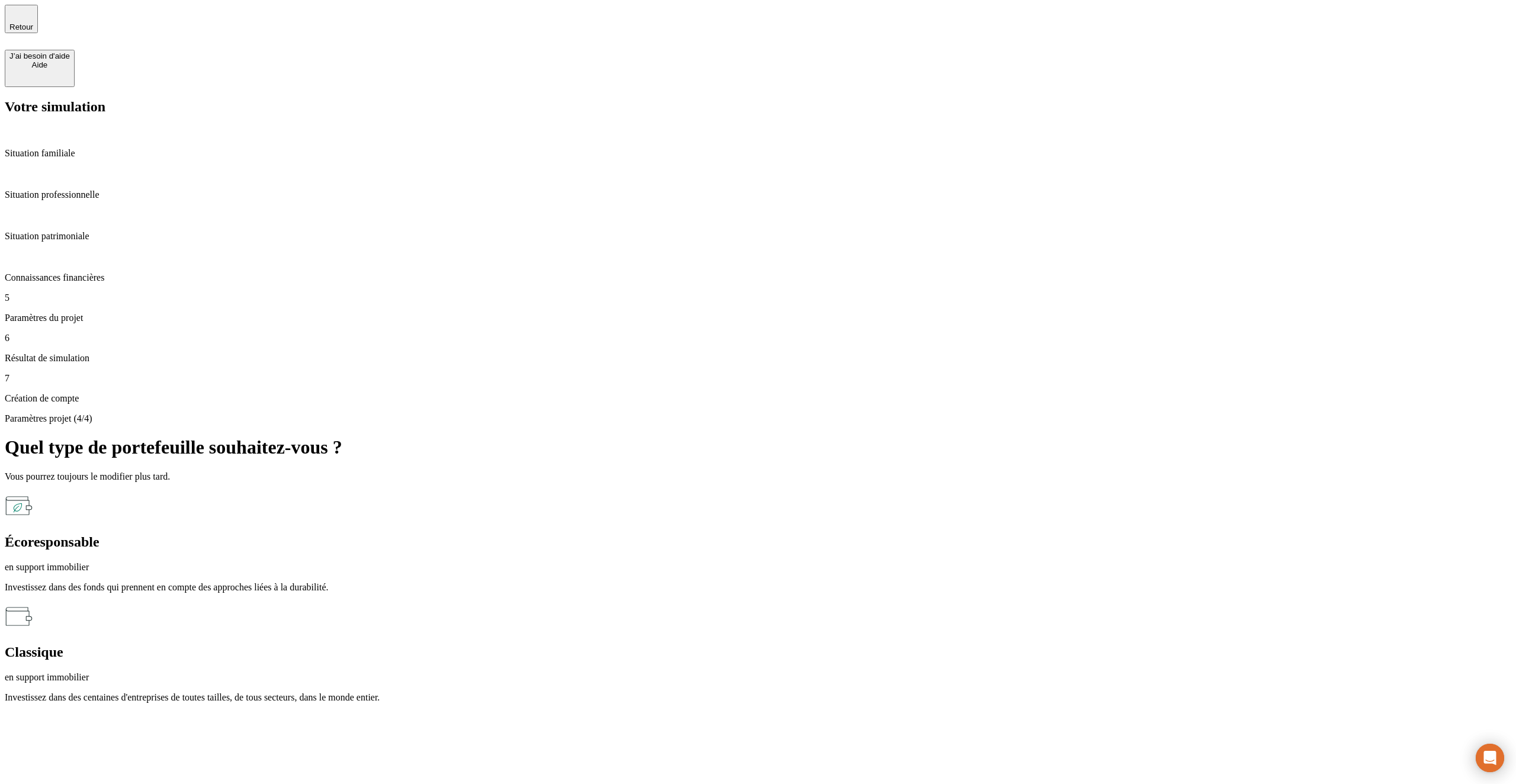
click at [815, 491] on div "Écoresponsable en support immobilier Investissez dans des fonds qui prennent en…" at bounding box center [758, 542] width 1507 height 101
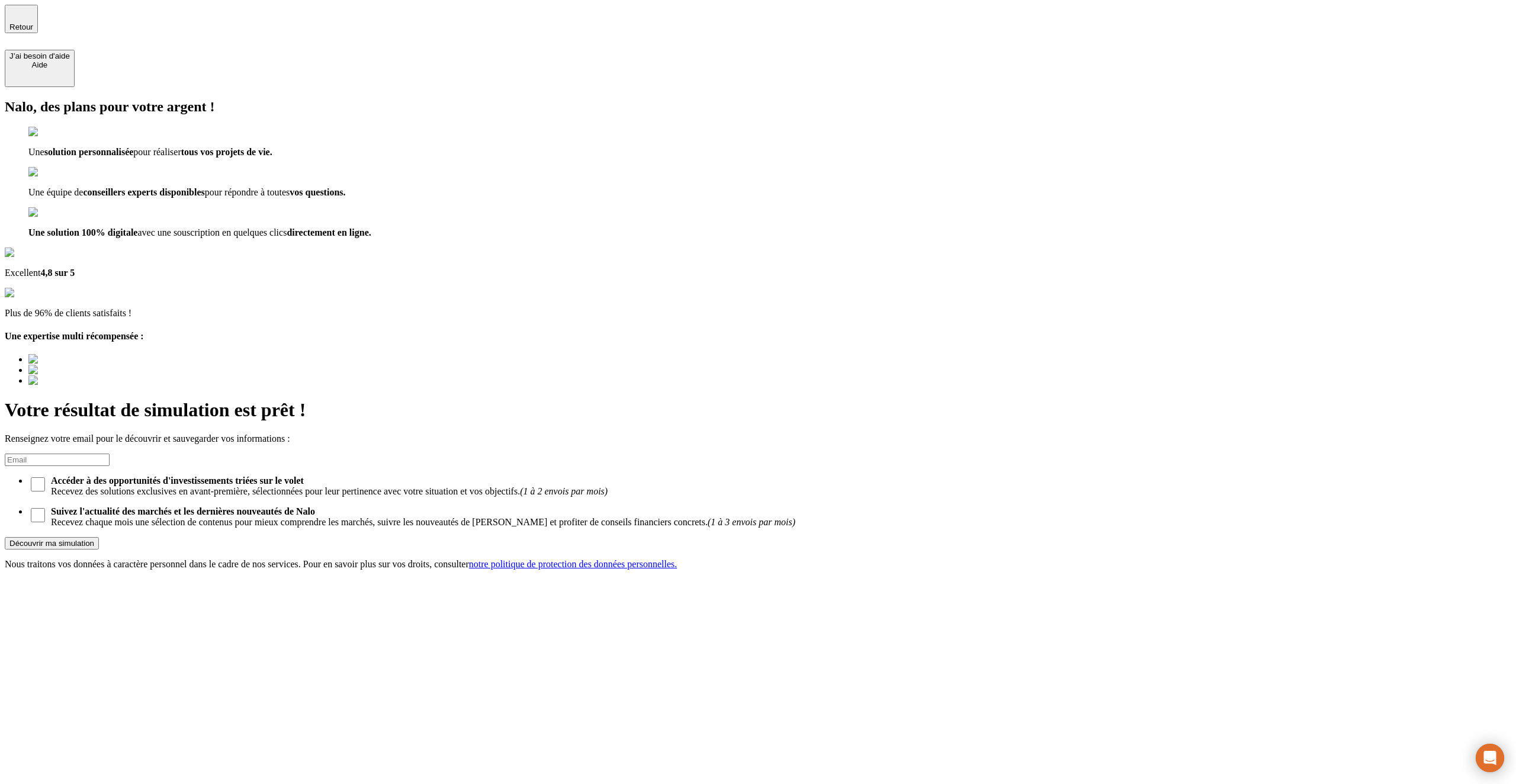
click at [109, 454] on input at bounding box center [57, 460] width 105 height 13
type input "[EMAIL_ADDRESS][DOMAIN_NAME]"
click at [5, 537] on button "Découvrir ma simulation" at bounding box center [52, 543] width 94 height 13
click at [94, 539] on div "Découvrir ma simulation" at bounding box center [52, 543] width 85 height 9
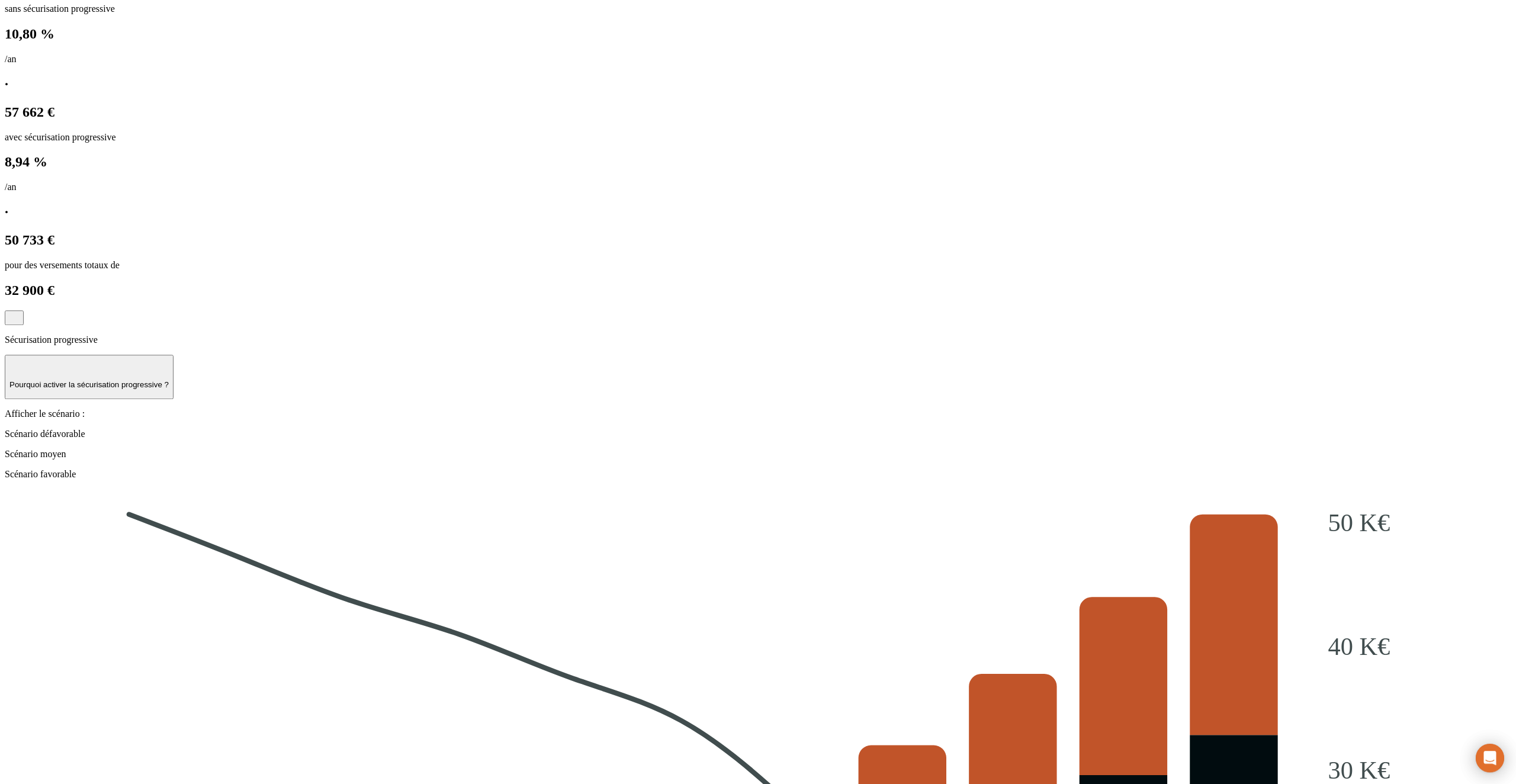
scroll to position [881, 0]
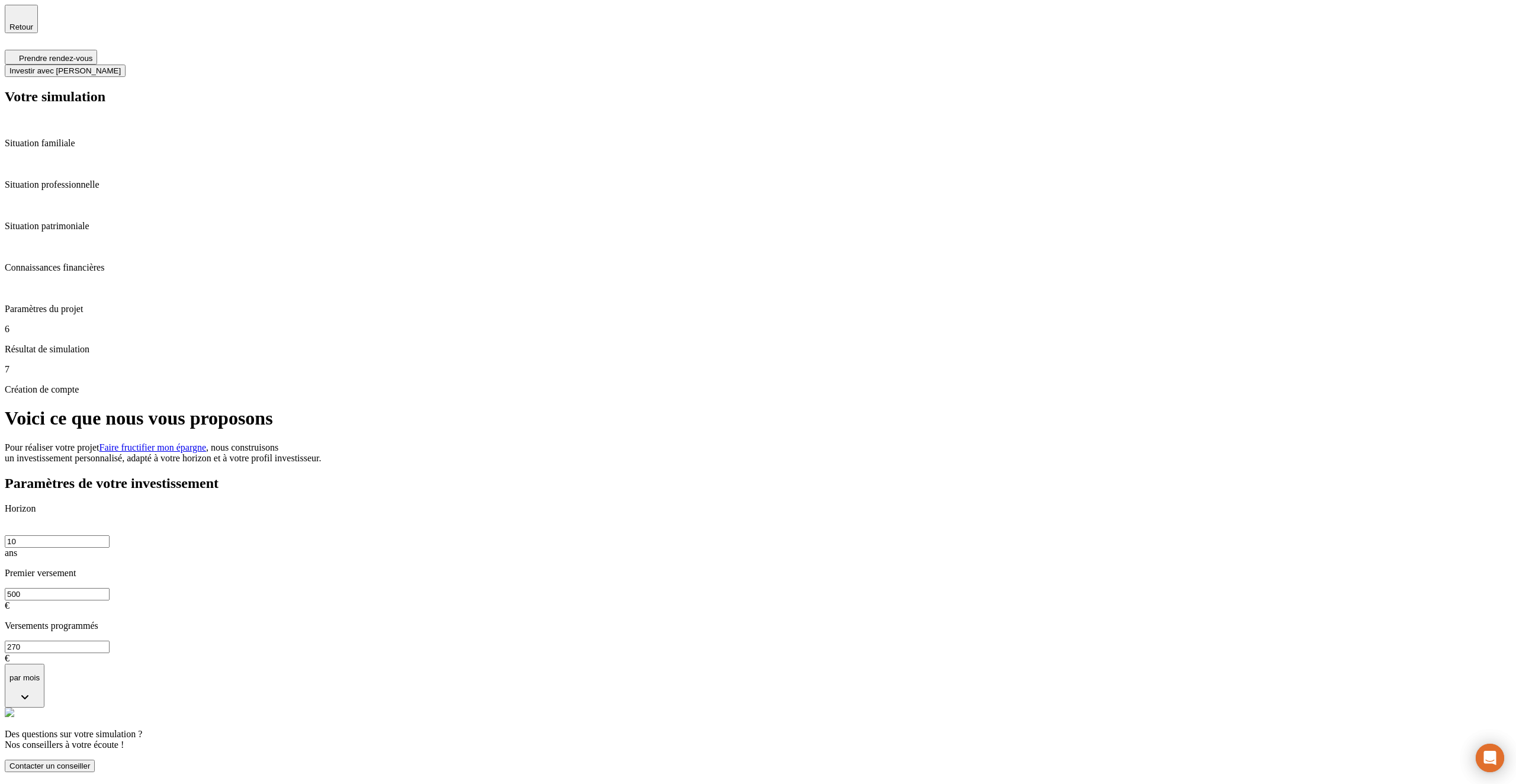
click at [109, 588] on input "500" at bounding box center [57, 594] width 105 height 13
type input "100"
click at [109, 588] on input "100" at bounding box center [57, 594] width 105 height 13
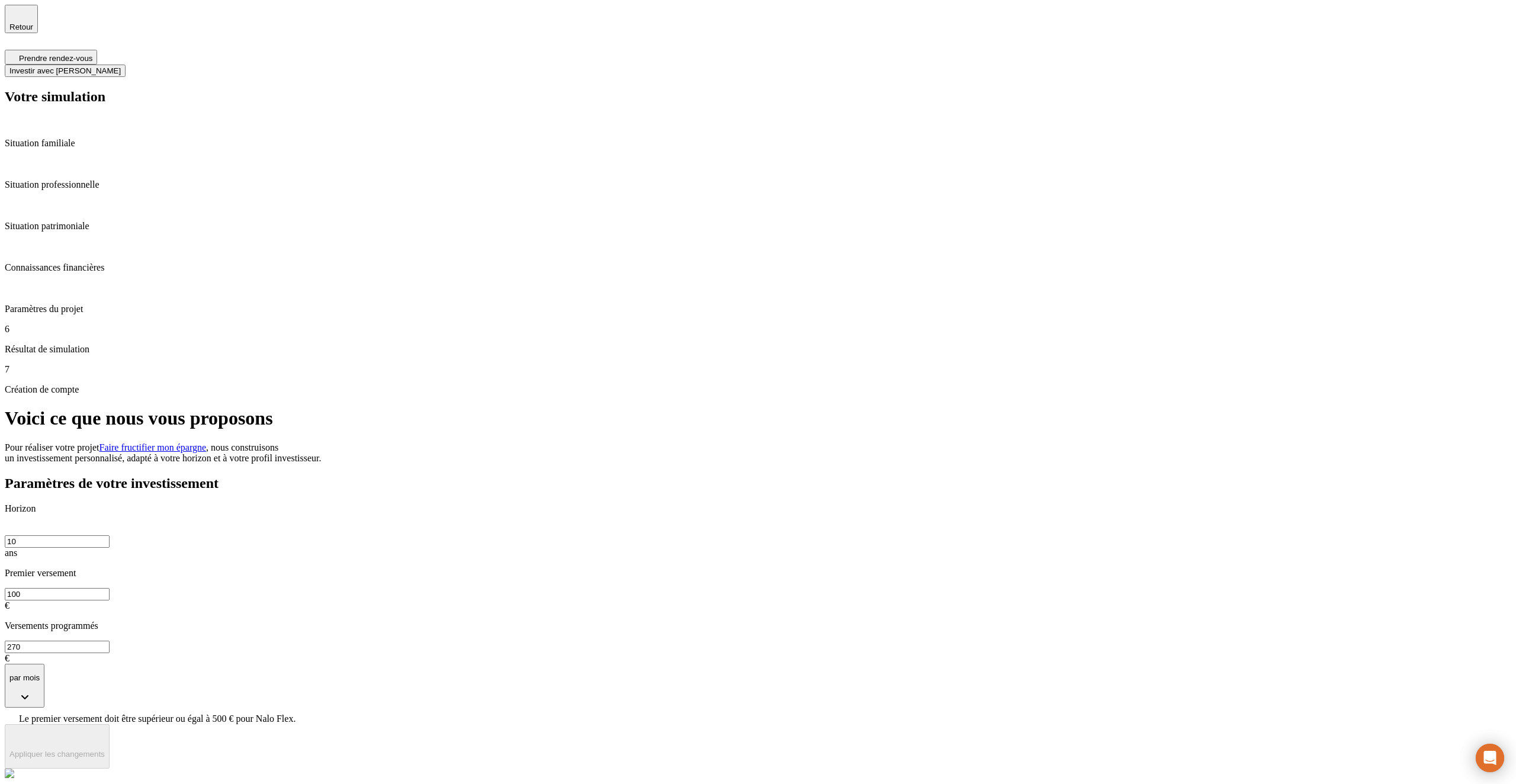
type input "1 000"
click at [728, 476] on div "Paramètres de votre investissement Horizon 10 ans Premier versement 1 000 € Ver…" at bounding box center [758, 646] width 1507 height 341
click at [109, 588] on input "1 000" at bounding box center [57, 594] width 105 height 13
type input "10"
click at [109, 588] on input "10" at bounding box center [57, 594] width 105 height 13
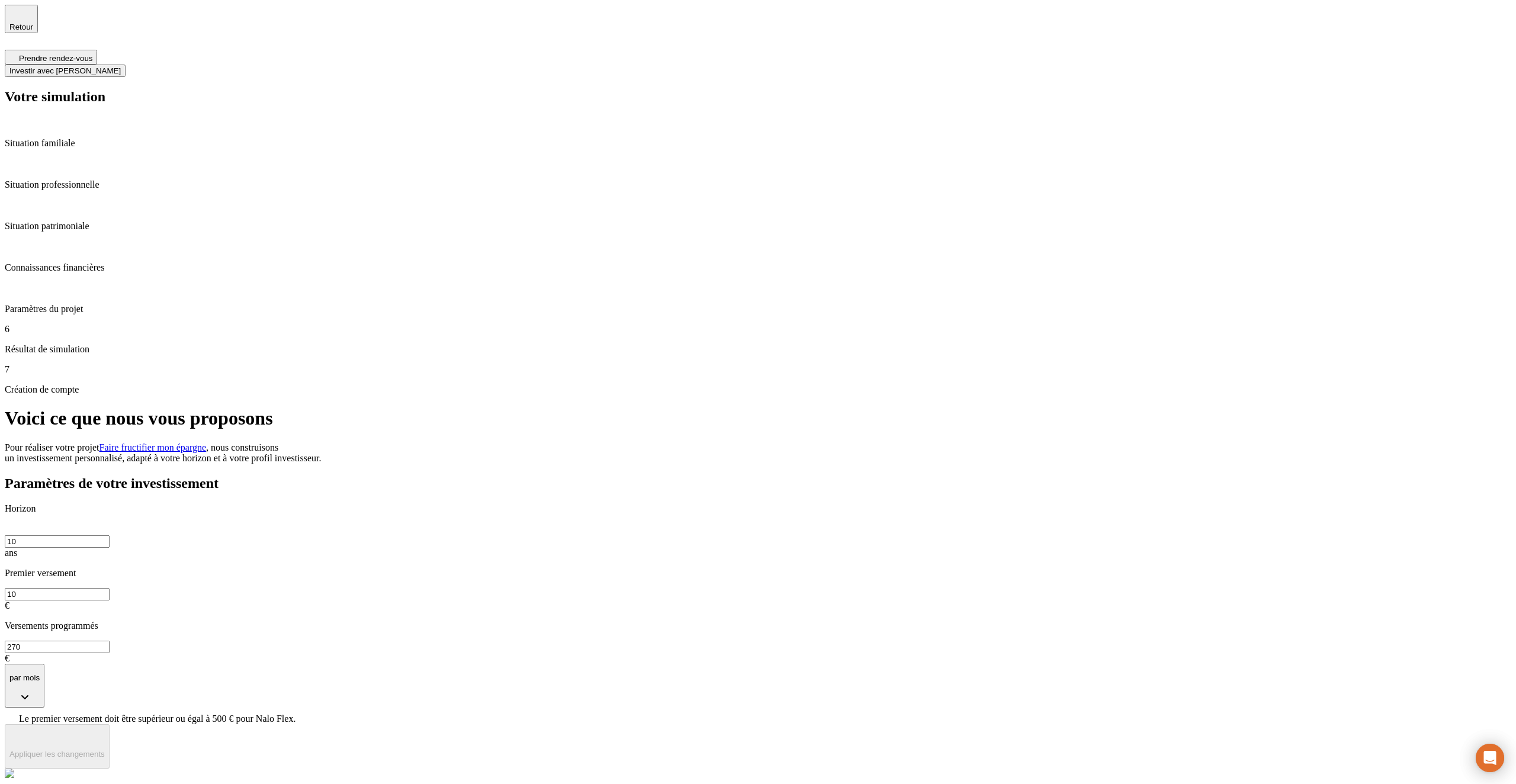
type input "100"
click at [109, 588] on input "100" at bounding box center [57, 594] width 105 height 13
type input "1"
click at [109, 588] on input "0" at bounding box center [57, 594] width 105 height 13
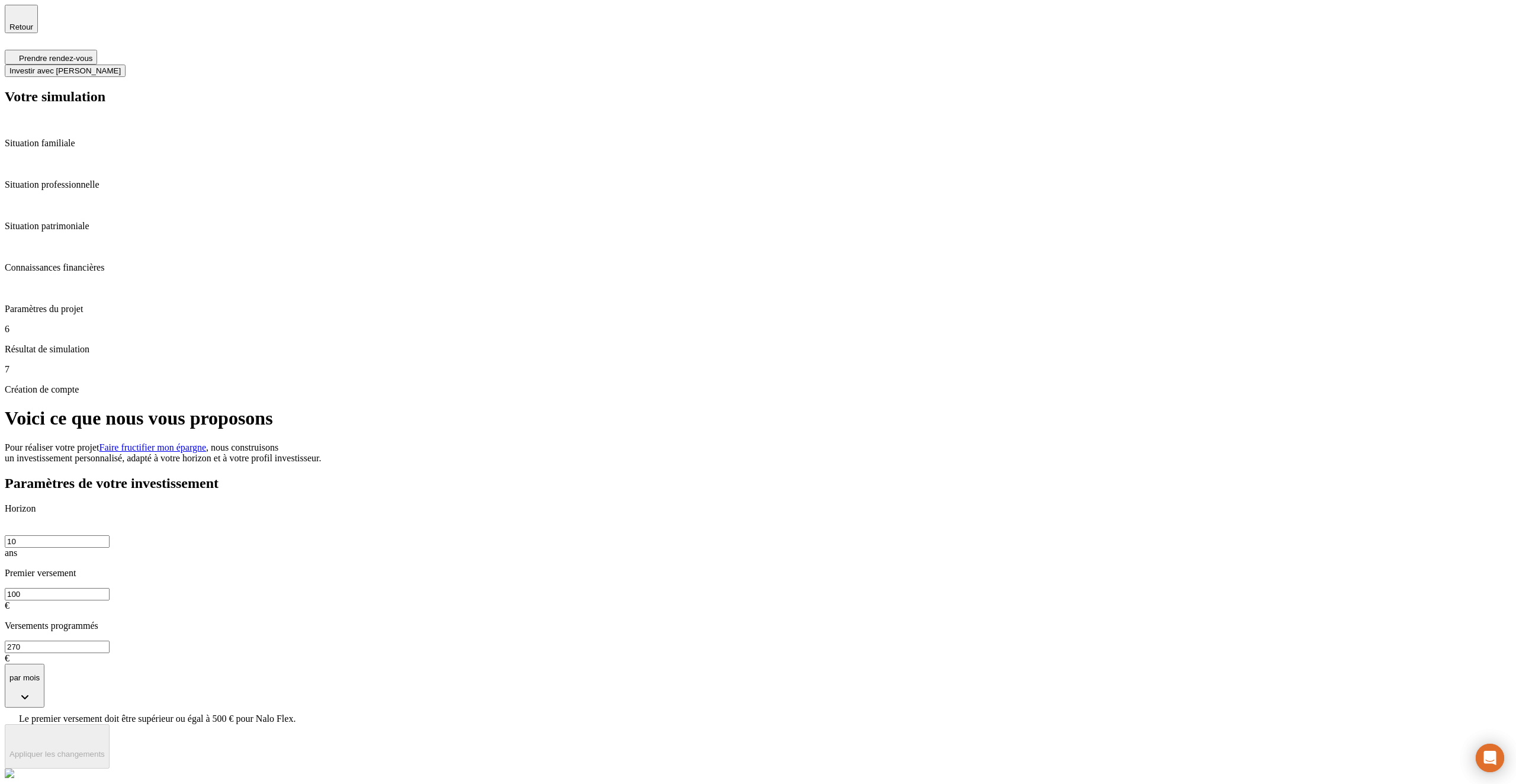
type input "1 000"
click at [105, 733] on p "Appliquer les changements" at bounding box center [57, 738] width 95 height 9
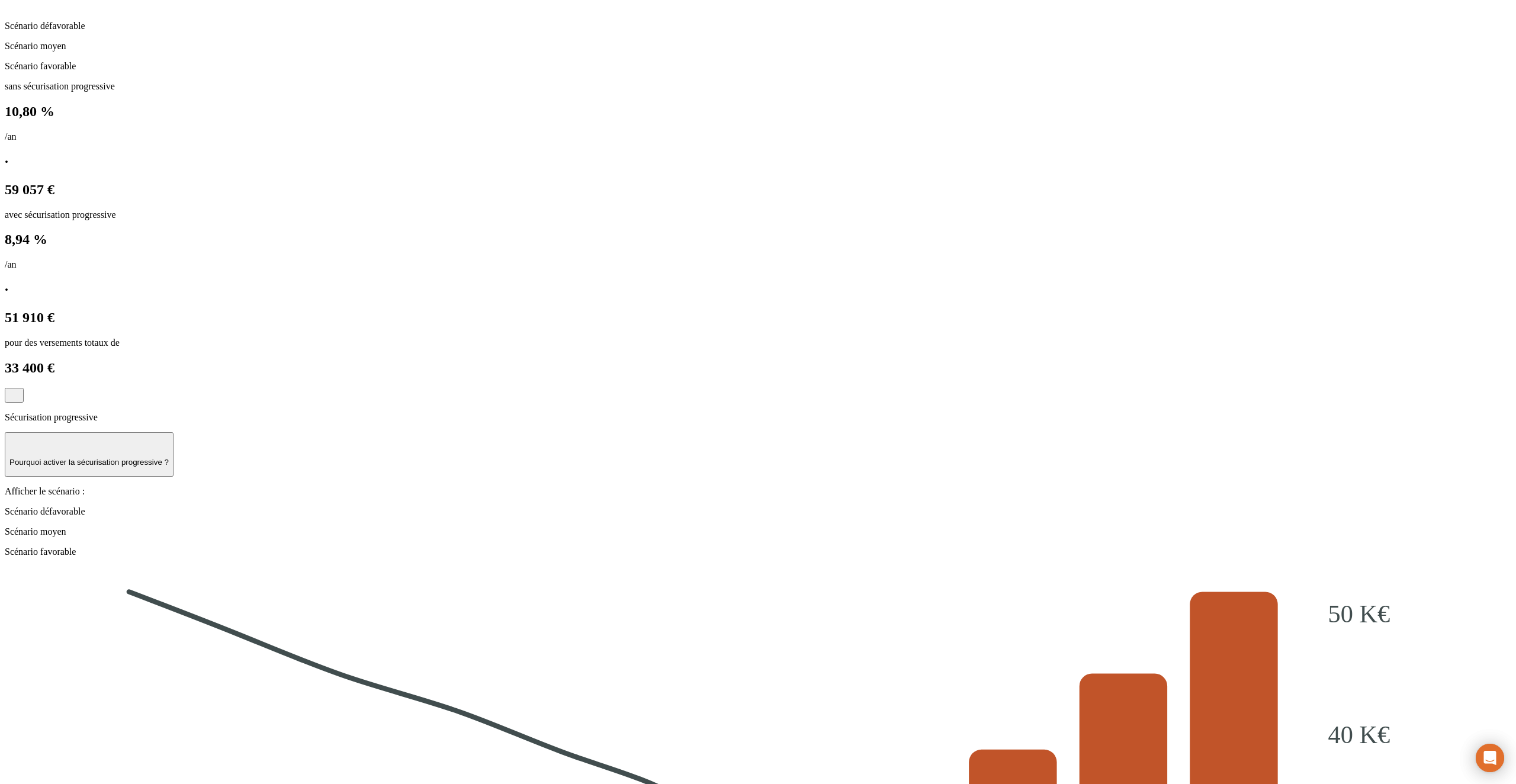
scroll to position [949, 0]
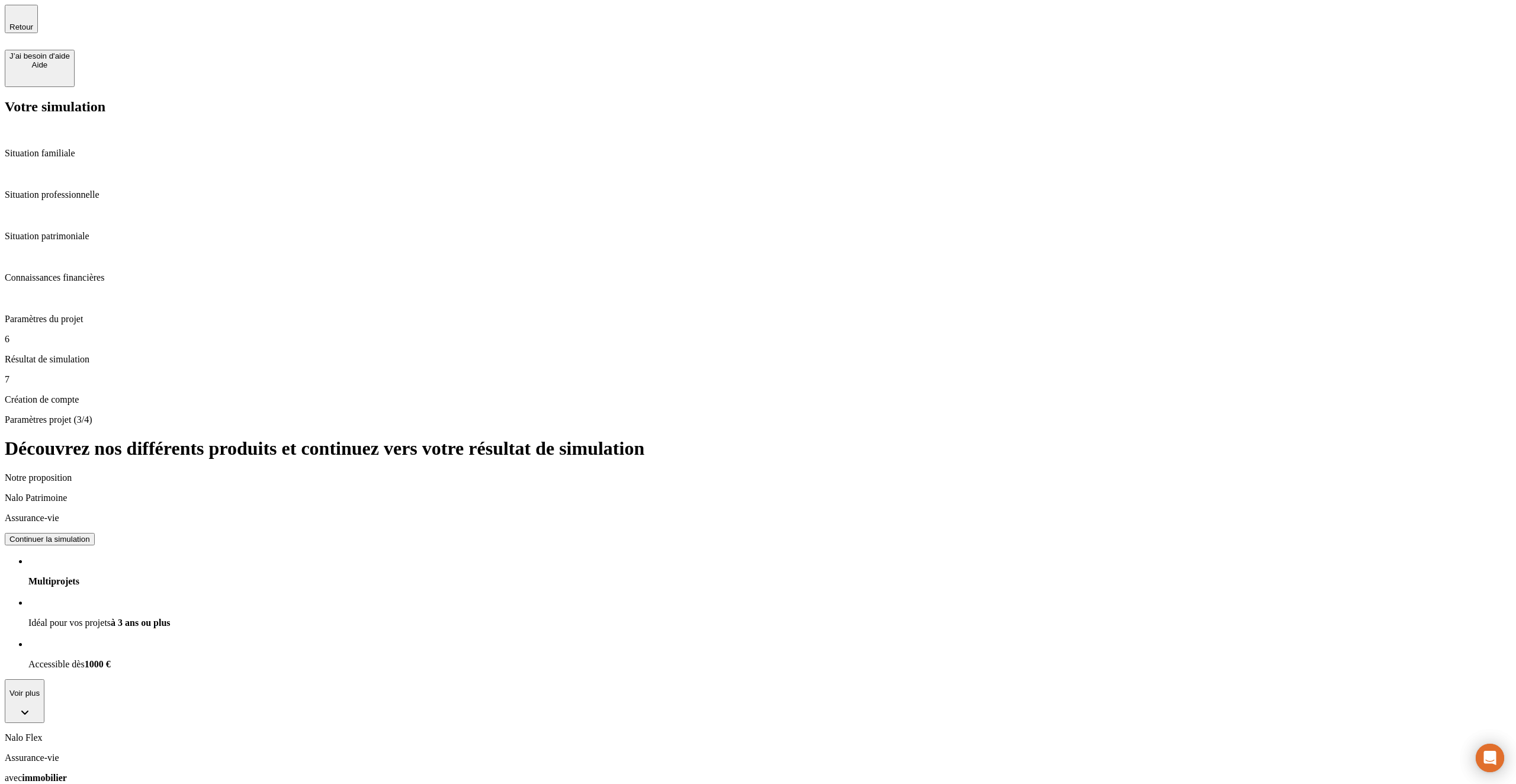
click at [90, 535] on div "Continuer la simulation" at bounding box center [50, 539] width 80 height 9
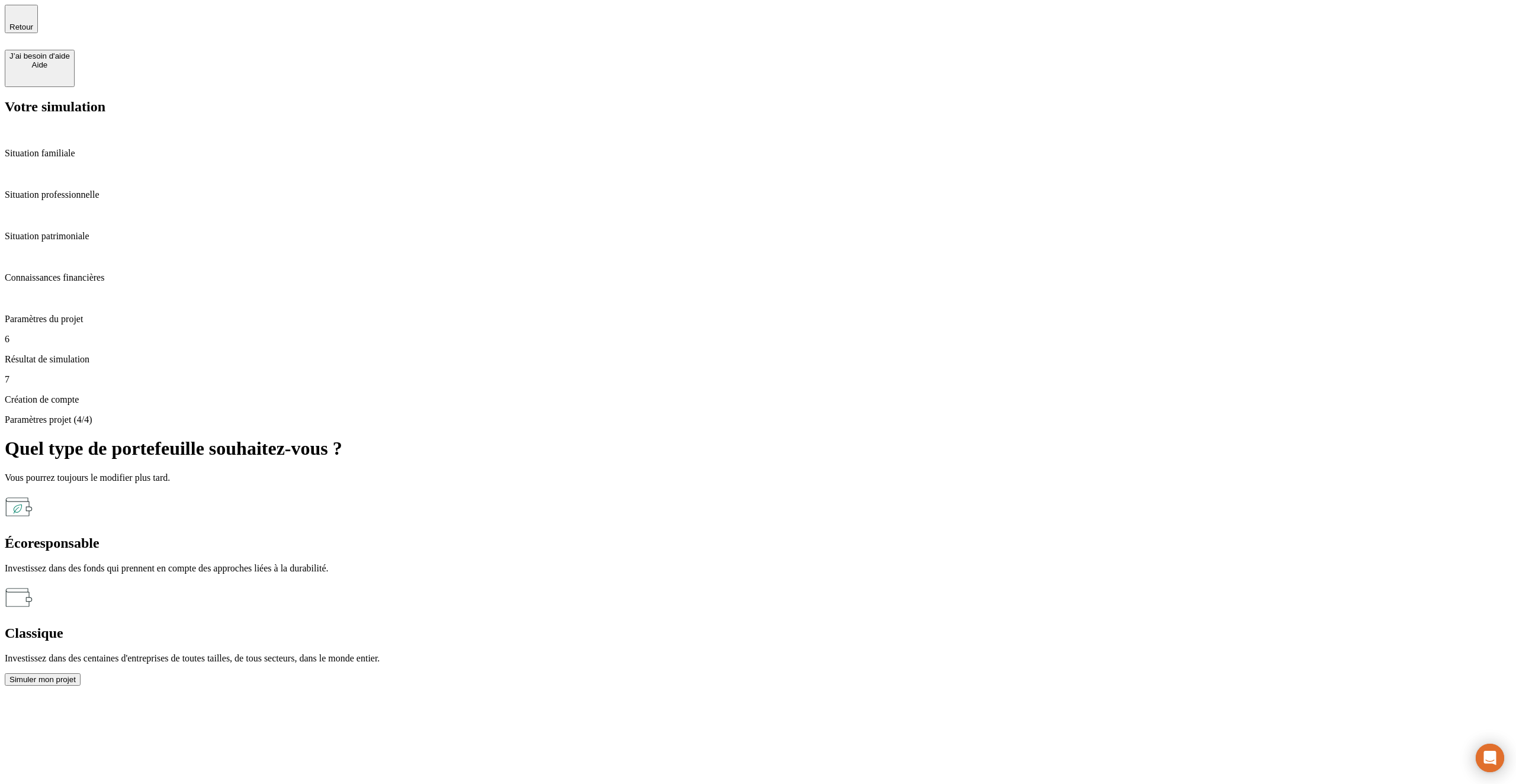
click at [80, 673] on button "Simuler mon projet" at bounding box center [43, 680] width 76 height 13
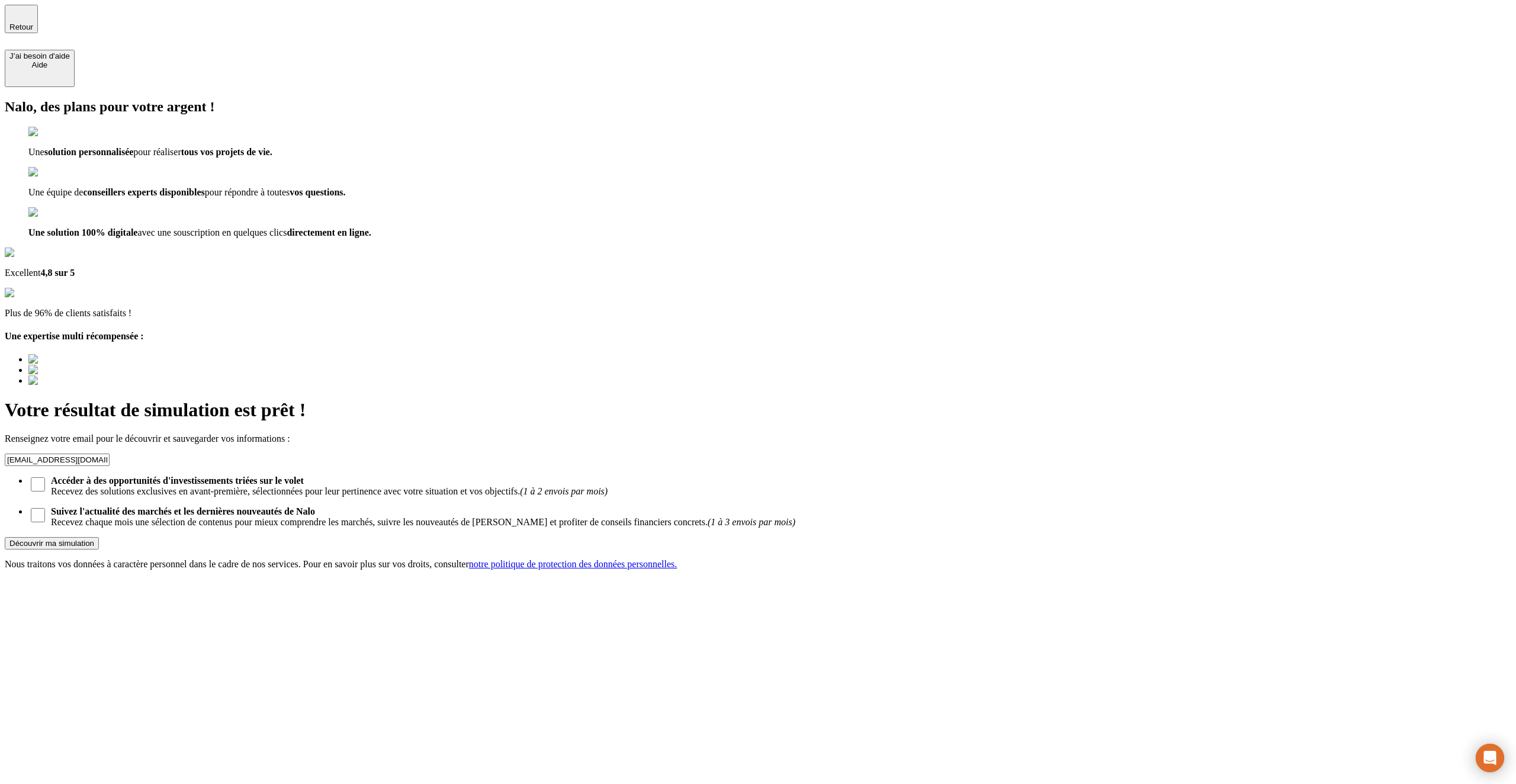
click at [94, 539] on div "Découvrir ma simulation" at bounding box center [52, 543] width 85 height 9
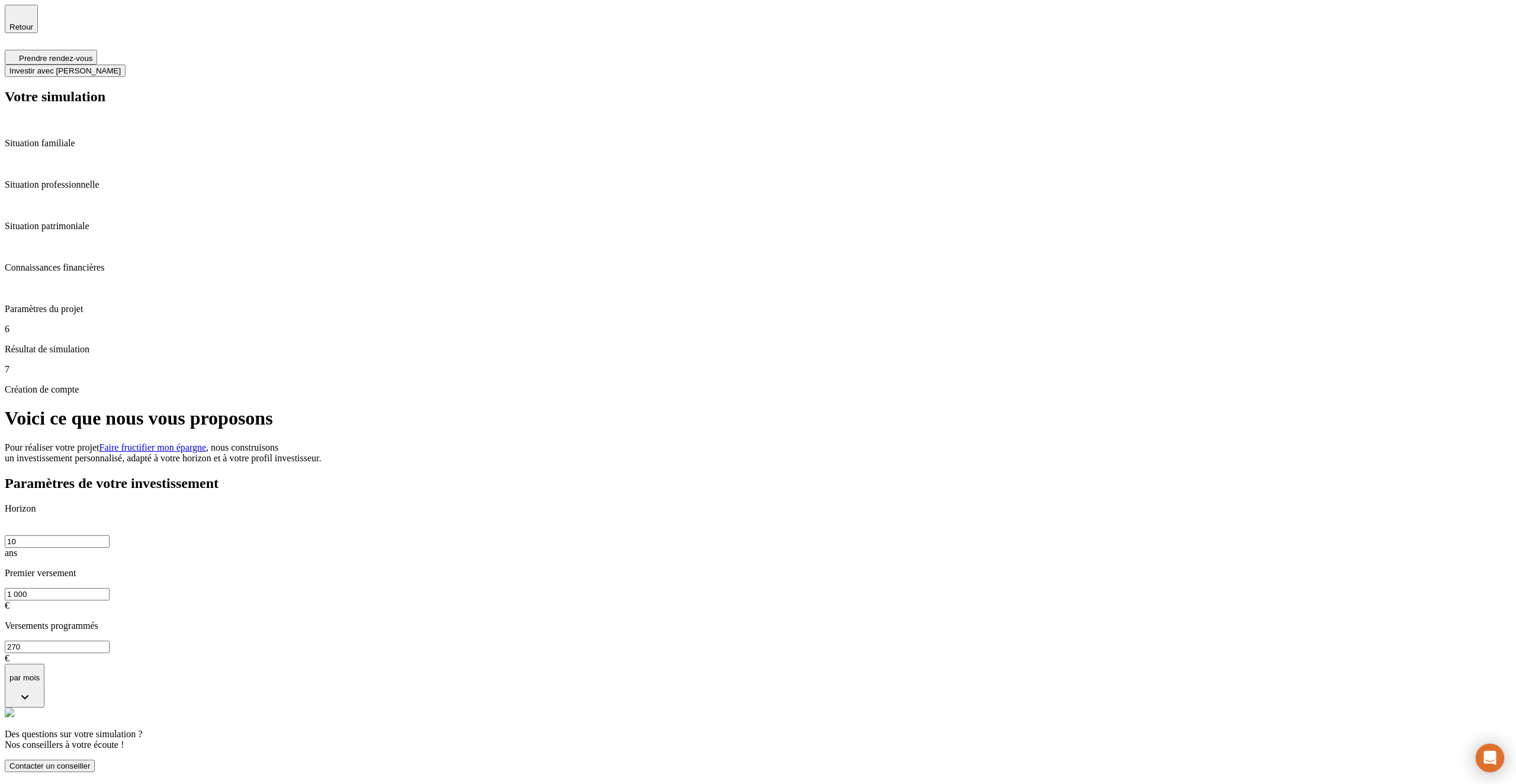
click at [109, 588] on input "1 000" at bounding box center [57, 594] width 105 height 13
type input "500"
click at [628, 476] on h2 "Paramètres de votre investissement" at bounding box center [758, 483] width 1507 height 16
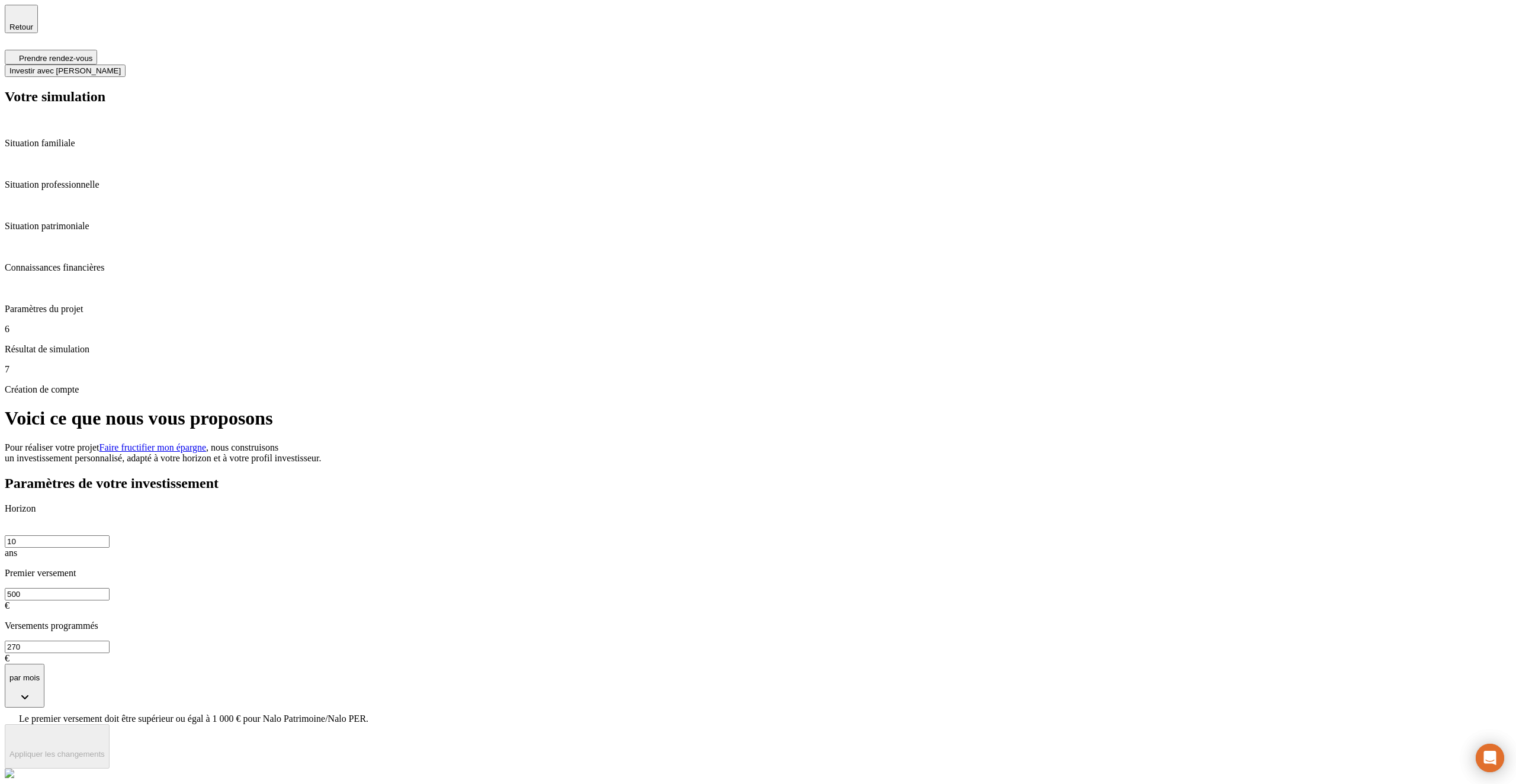
click at [368, 714] on span "Le premier versement doit être supérieur ou égal à 1 000 € pour Nalo Patrimoine…" at bounding box center [194, 719] width 349 height 10
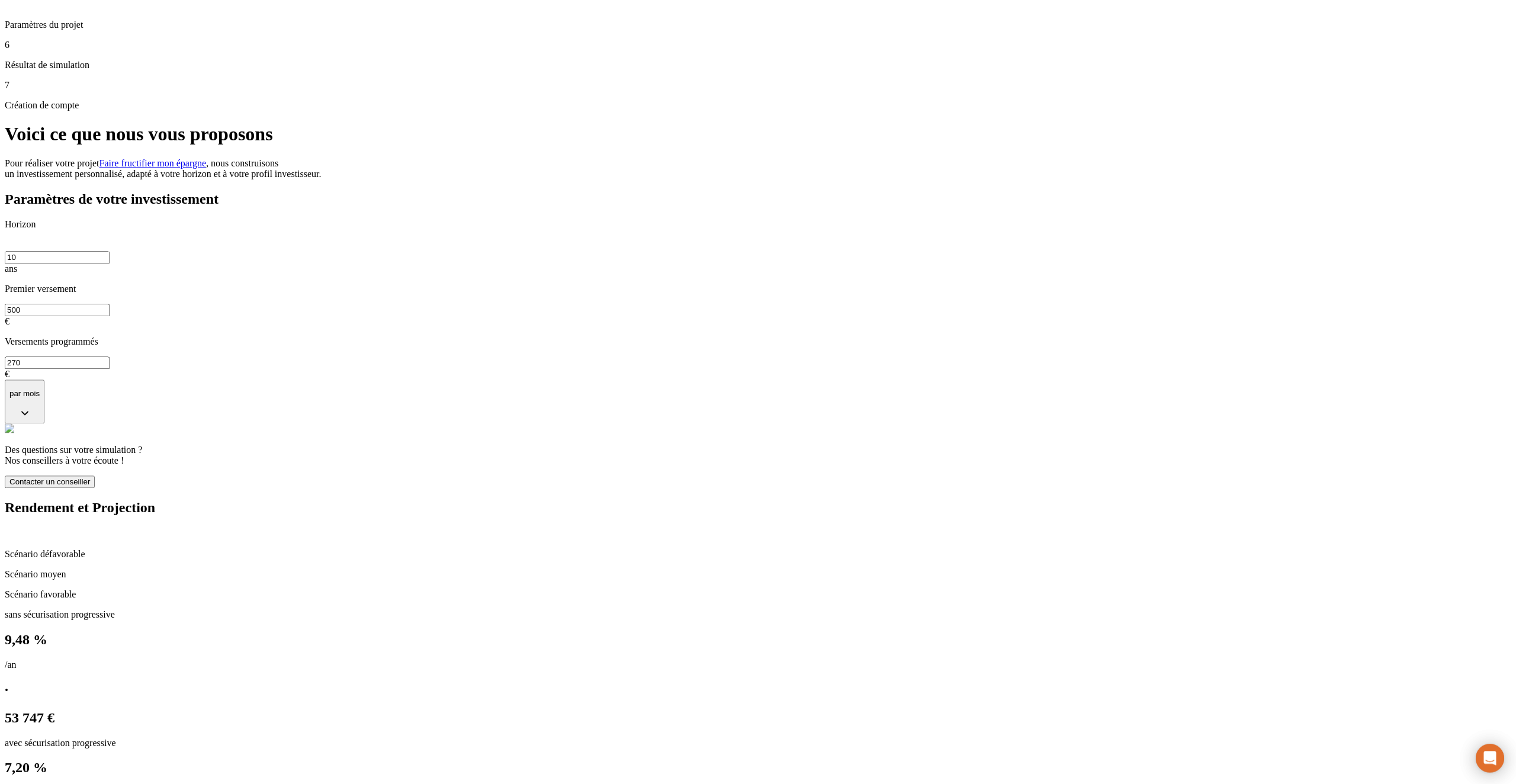
scroll to position [690, 0]
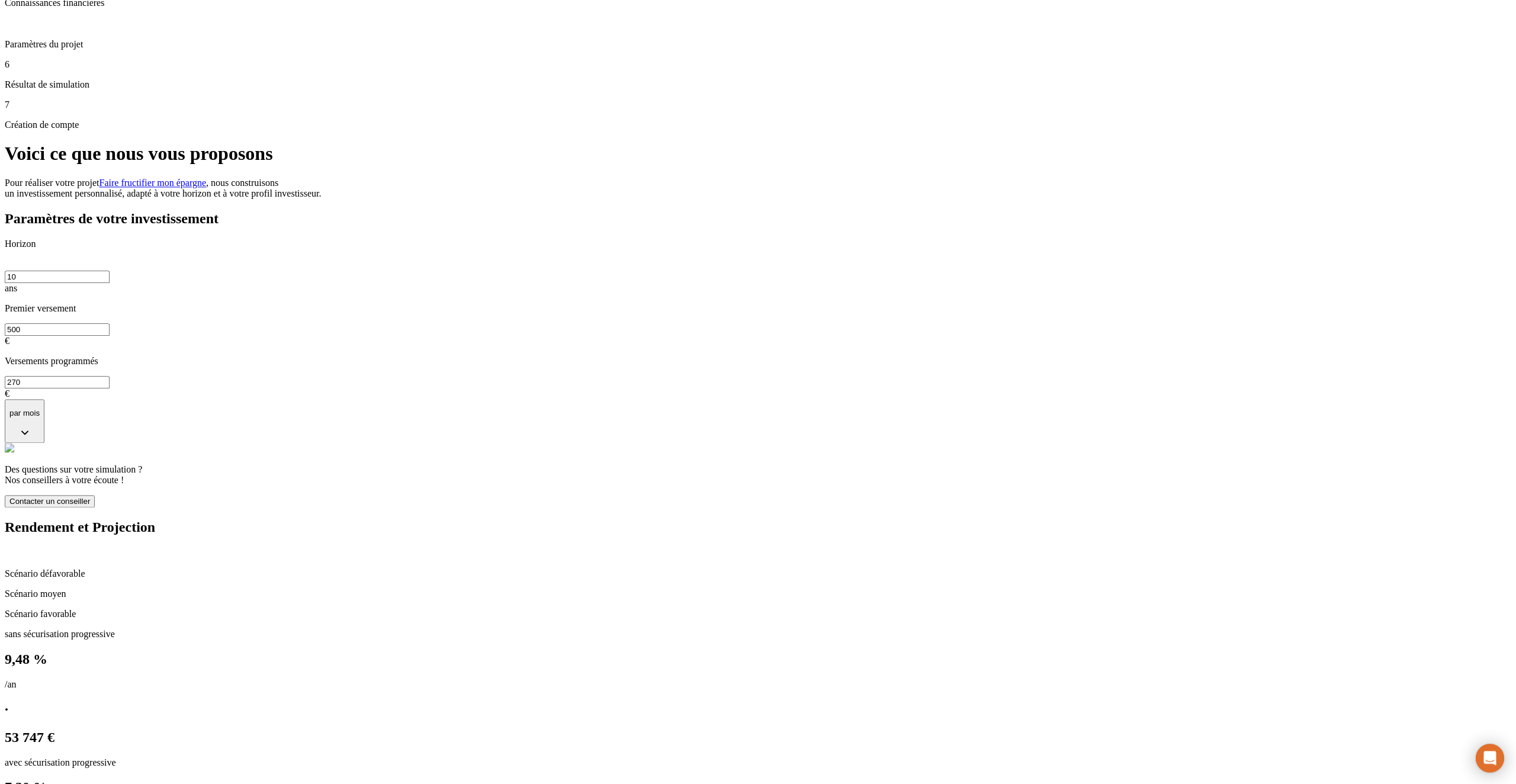
scroll to position [0, 0]
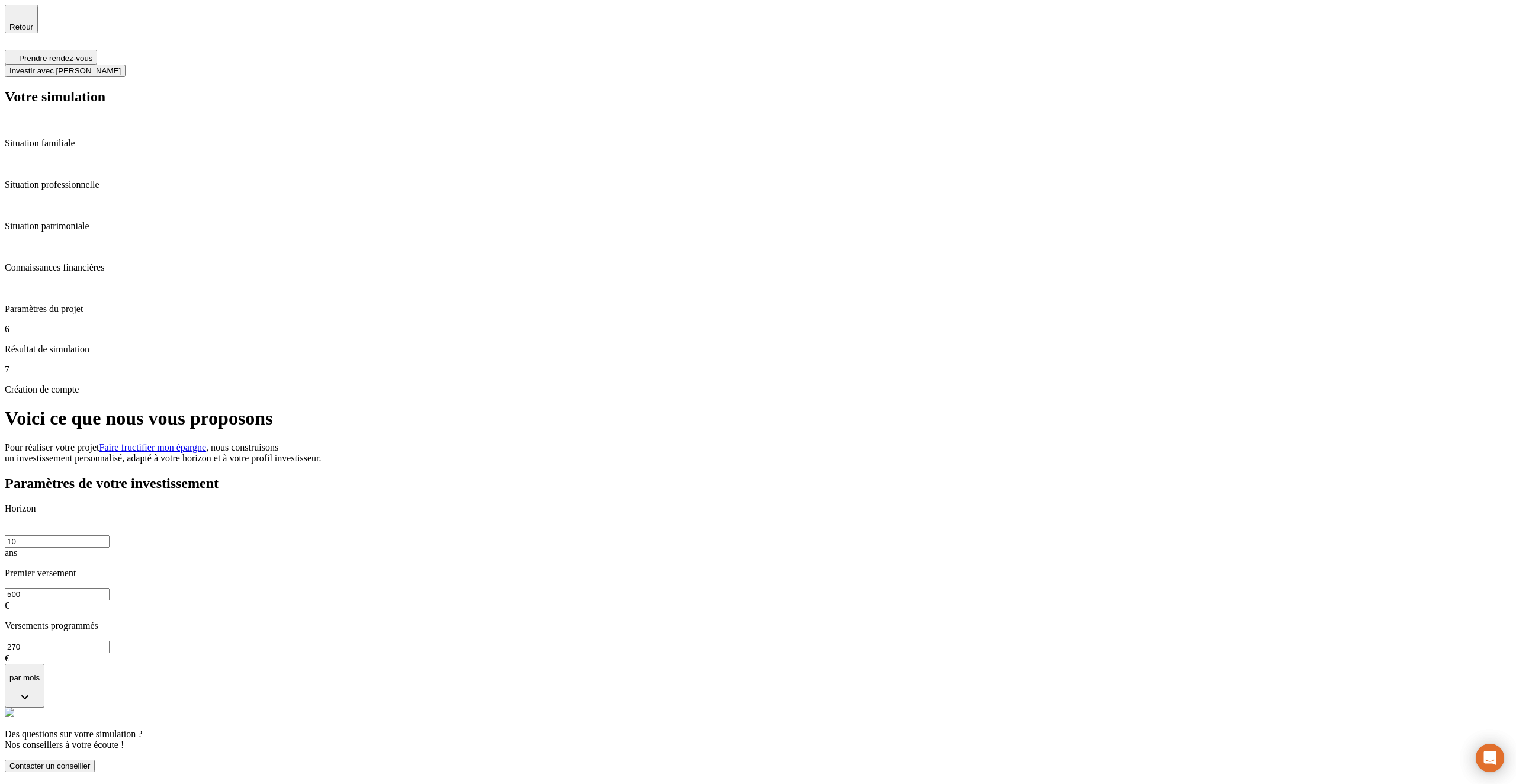
click at [121, 67] on span "Investir avec [PERSON_NAME]" at bounding box center [65, 71] width 111 height 9
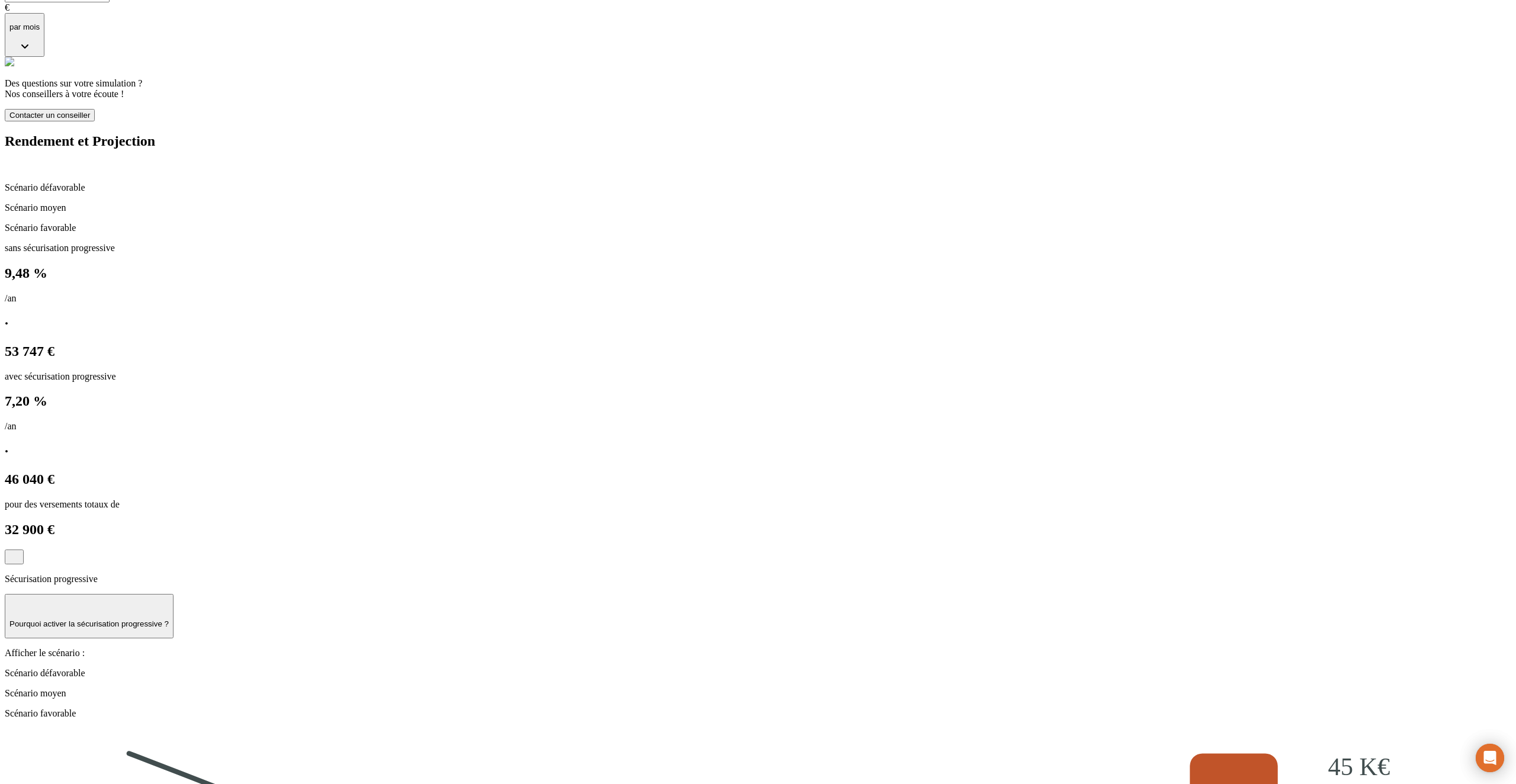
scroll to position [1117, 0]
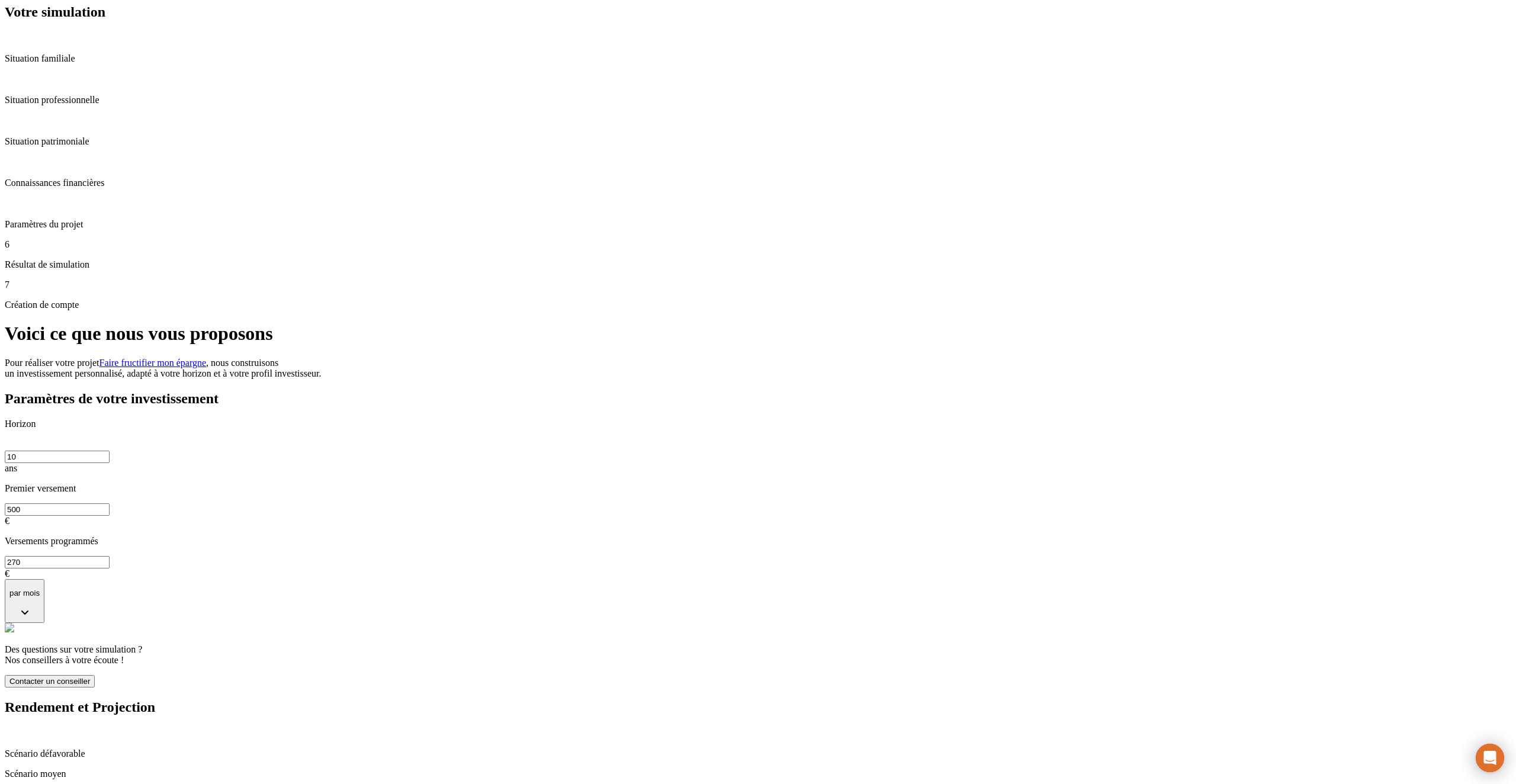
scroll to position [0, 0]
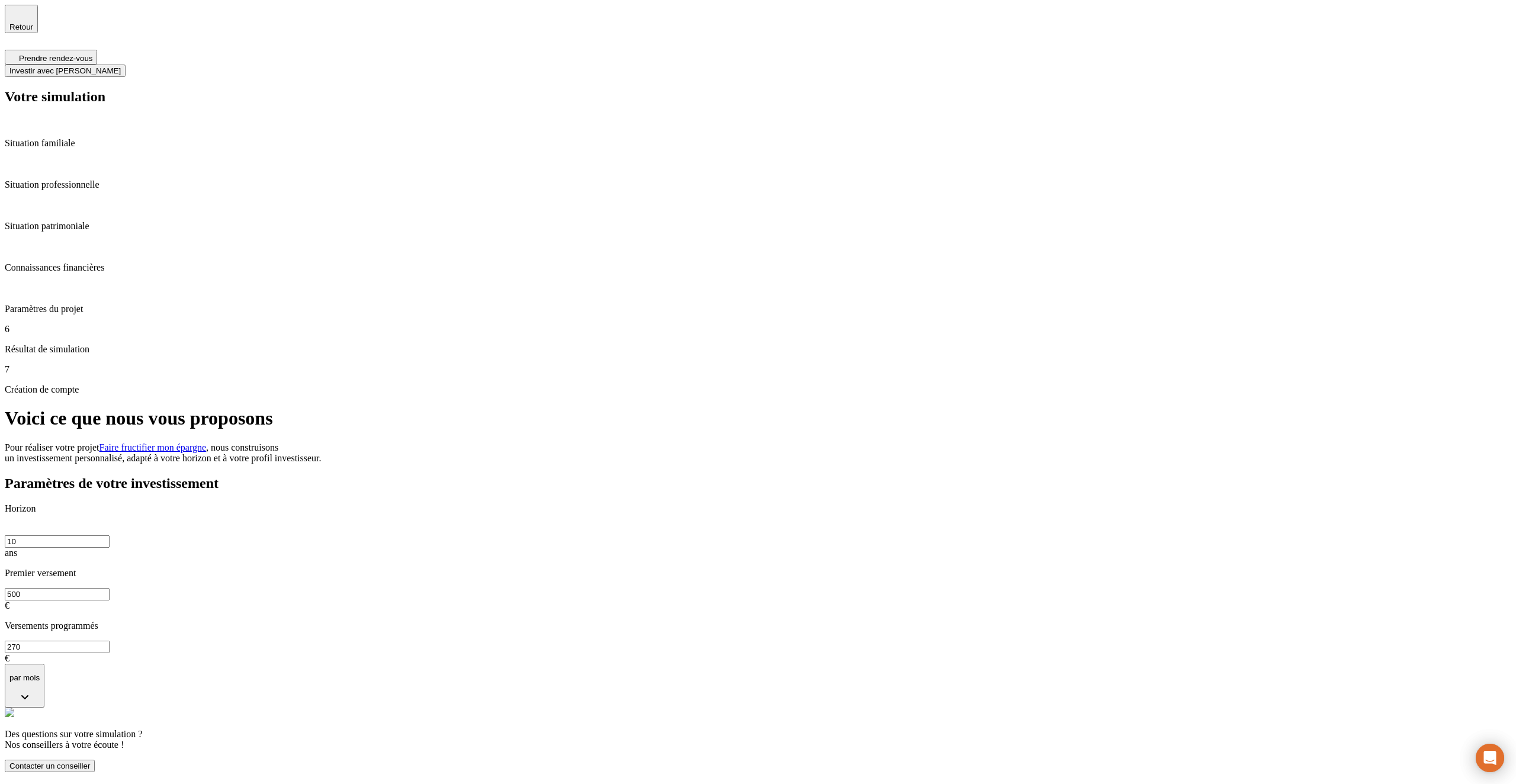
click at [726, 503] on div "Horizon 10 ans Premier versement 500 € Versements programmés 270 € par mois" at bounding box center [758, 606] width 1507 height 205
click at [109, 588] on input "500" at bounding box center [57, 594] width 105 height 13
type input "6"
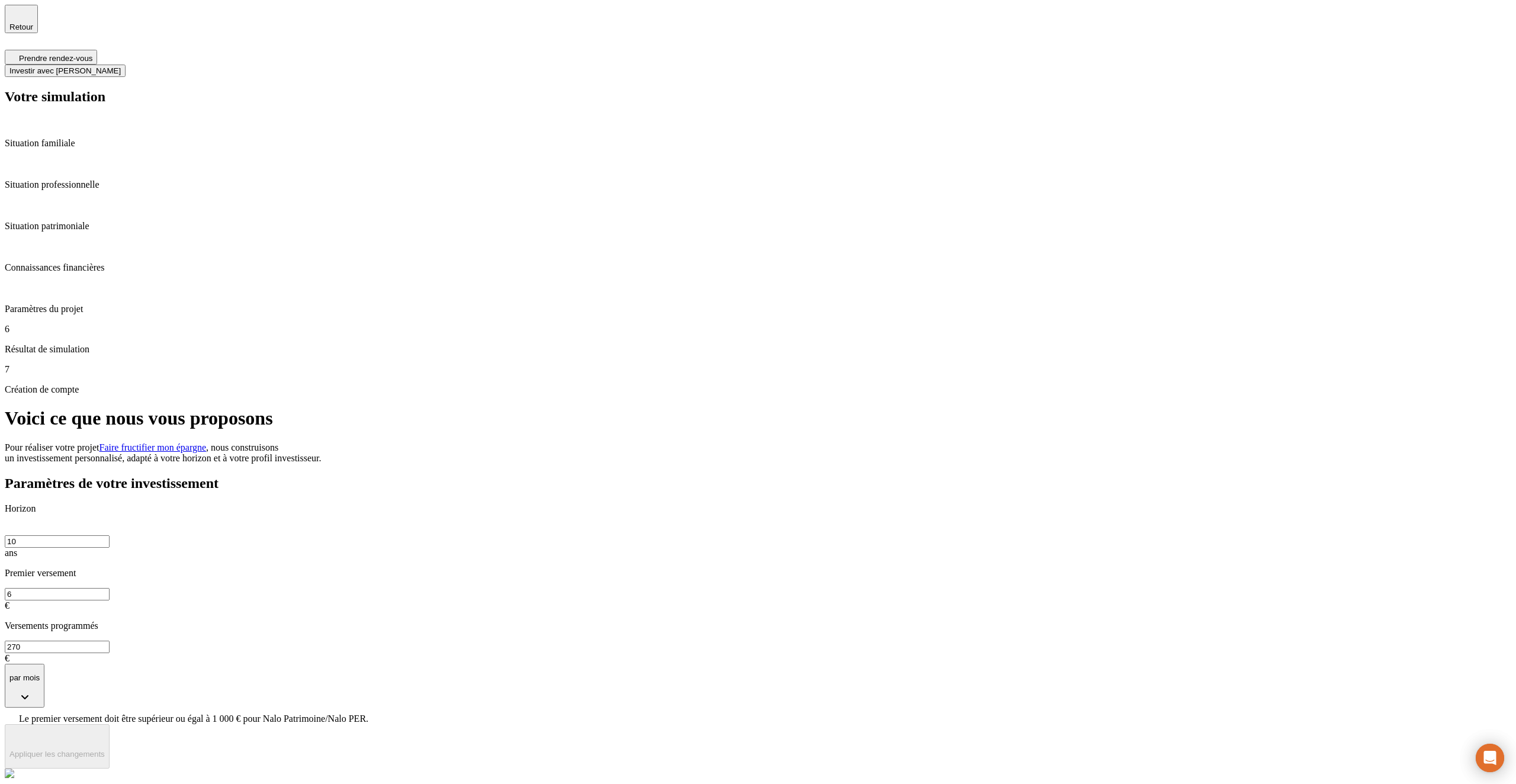
click at [109, 588] on input "6" at bounding box center [57, 594] width 105 height 13
type input "654"
click at [109, 588] on input "654" at bounding box center [57, 594] width 105 height 13
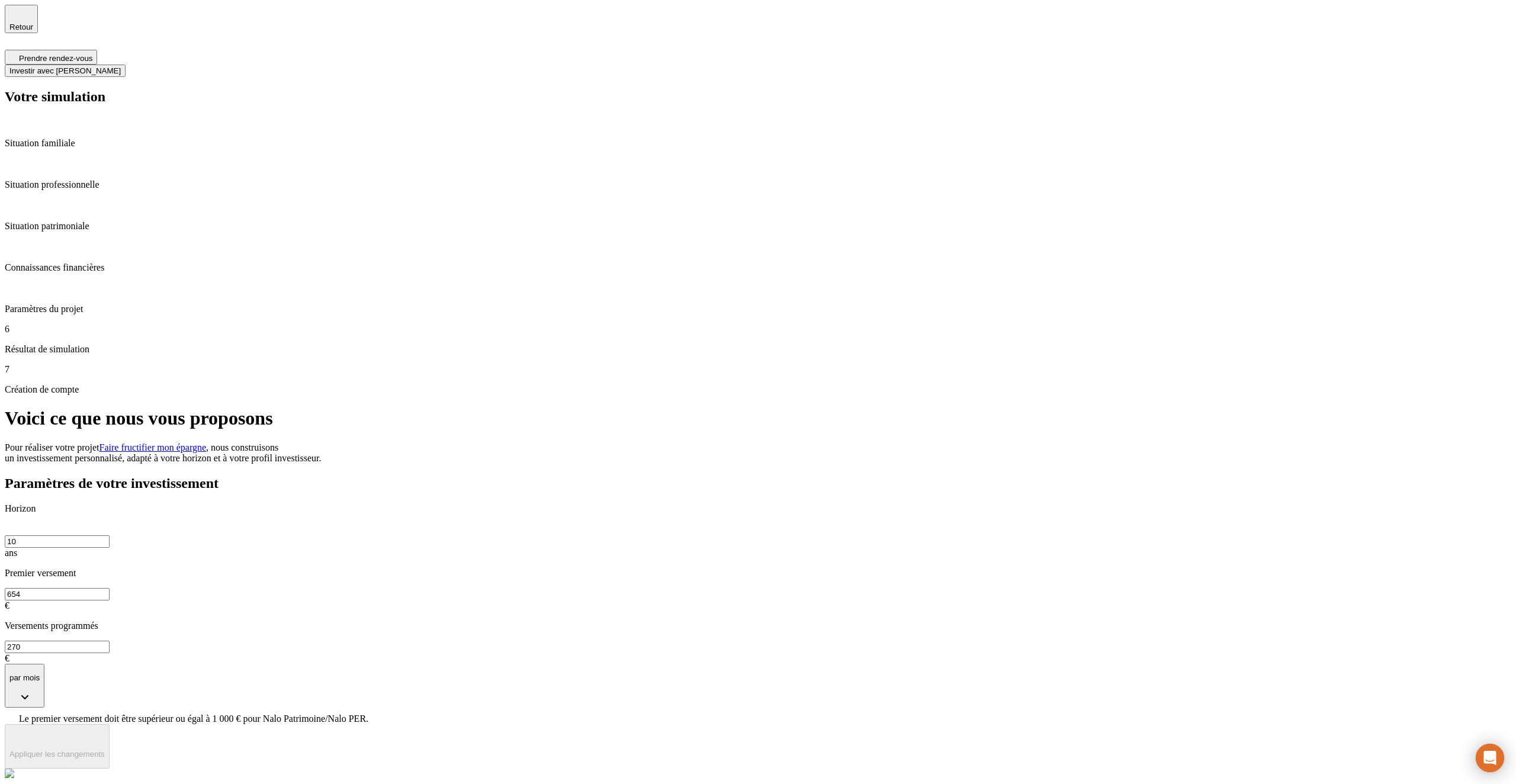
click at [109, 588] on input "654" at bounding box center [57, 594] width 105 height 13
click at [612, 568] on p "Premier versement" at bounding box center [758, 573] width 1507 height 11
click at [109, 588] on input "0" at bounding box center [57, 594] width 105 height 13
click at [597, 476] on div "Paramètres de votre investissement Horizon 10 ans Premier versement 0 € Verseme…" at bounding box center [758, 622] width 1507 height 293
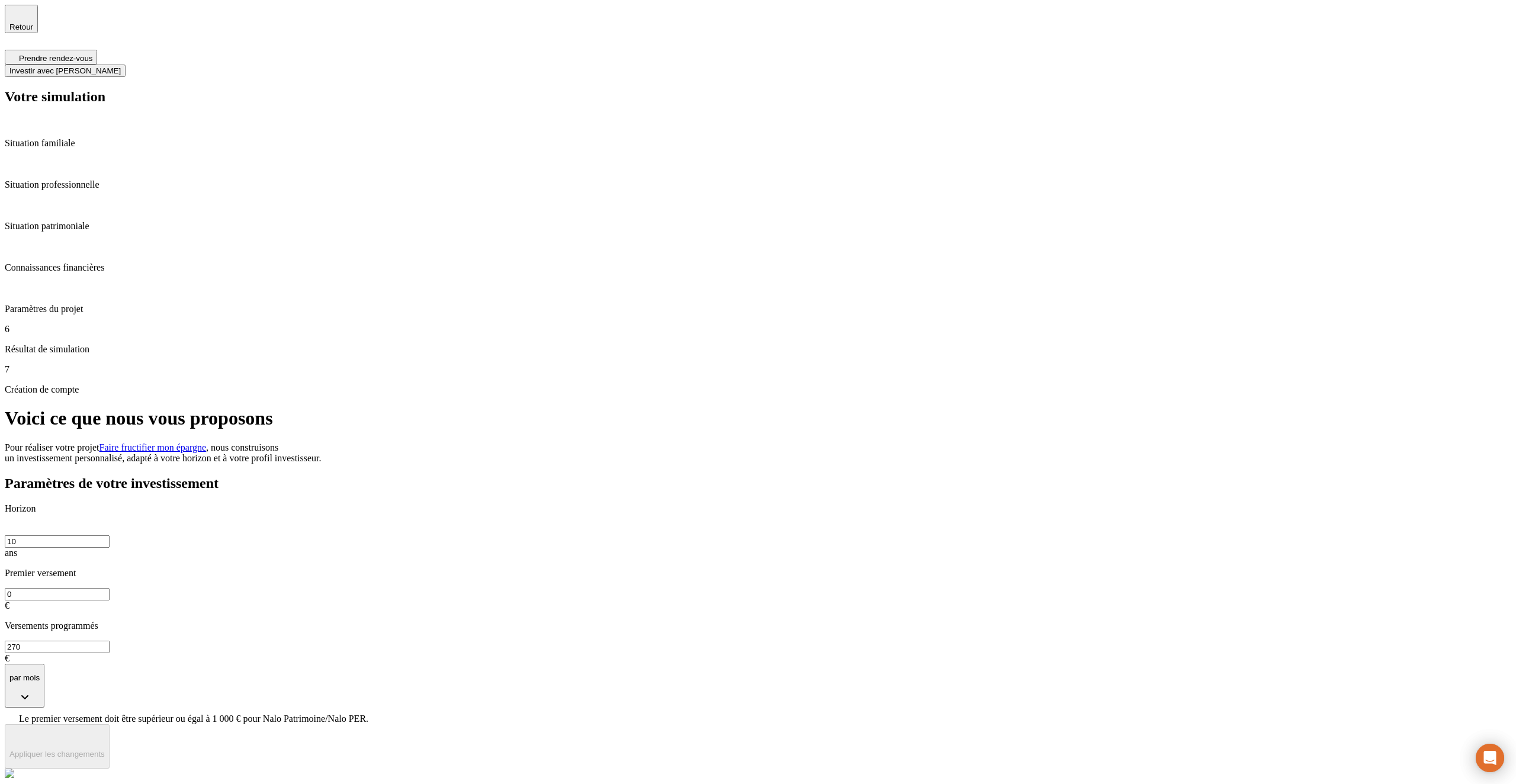
click at [698, 503] on div "Horizon 10 ans Premier versement 0 € Versements programmés 270 € par mois" at bounding box center [758, 606] width 1507 height 205
click at [716, 503] on div "Horizon 10 ans Premier versement 0 € Versements programmés 270 € par mois" at bounding box center [758, 606] width 1507 height 205
click at [756, 476] on div "Paramètres de votre investissement Horizon 10 ans Premier versement 0 € Verseme…" at bounding box center [758, 654] width 1507 height 357
